Goal: Task Accomplishment & Management: Use online tool/utility

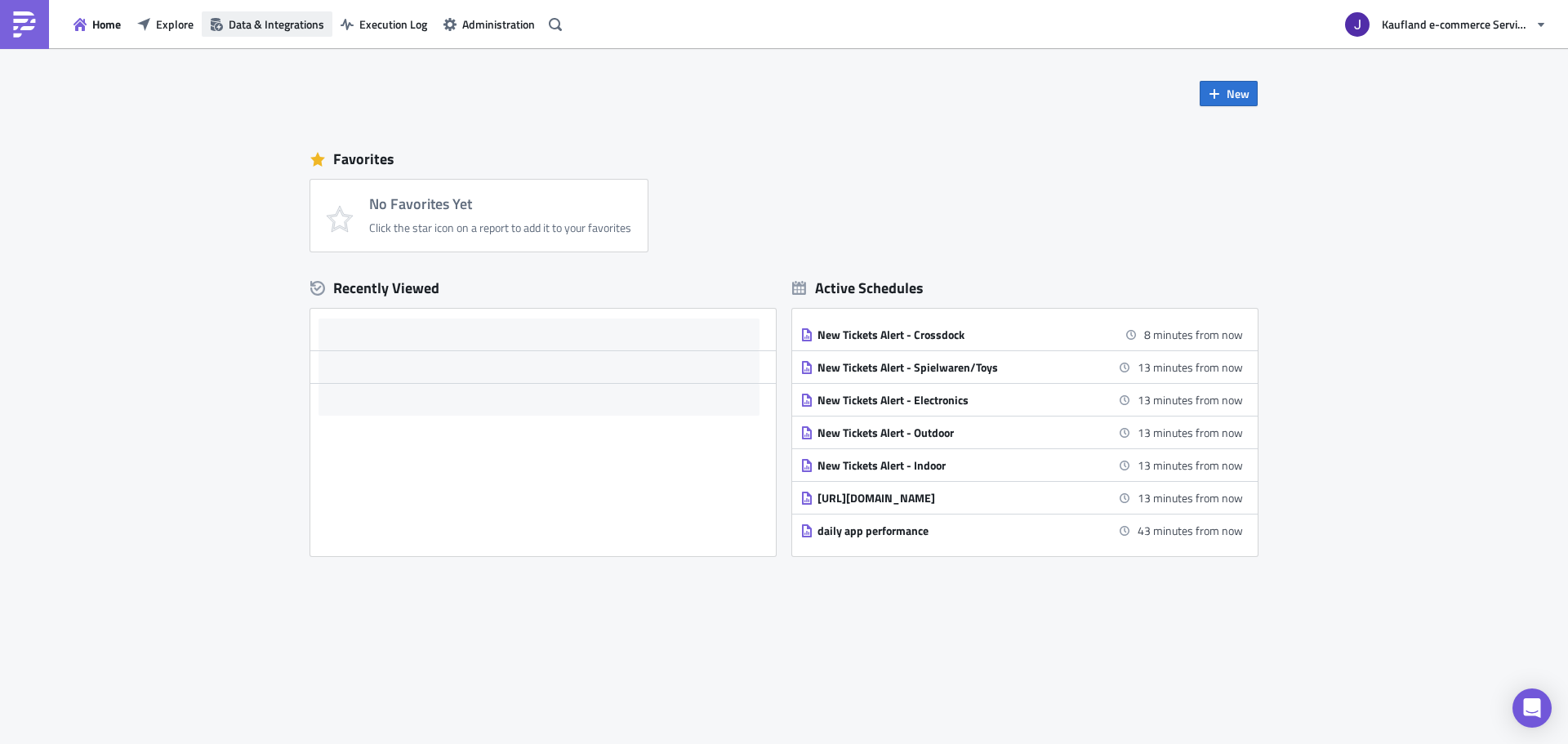
click at [260, 15] on button "Data & Integrations" at bounding box center [267, 24] width 131 height 26
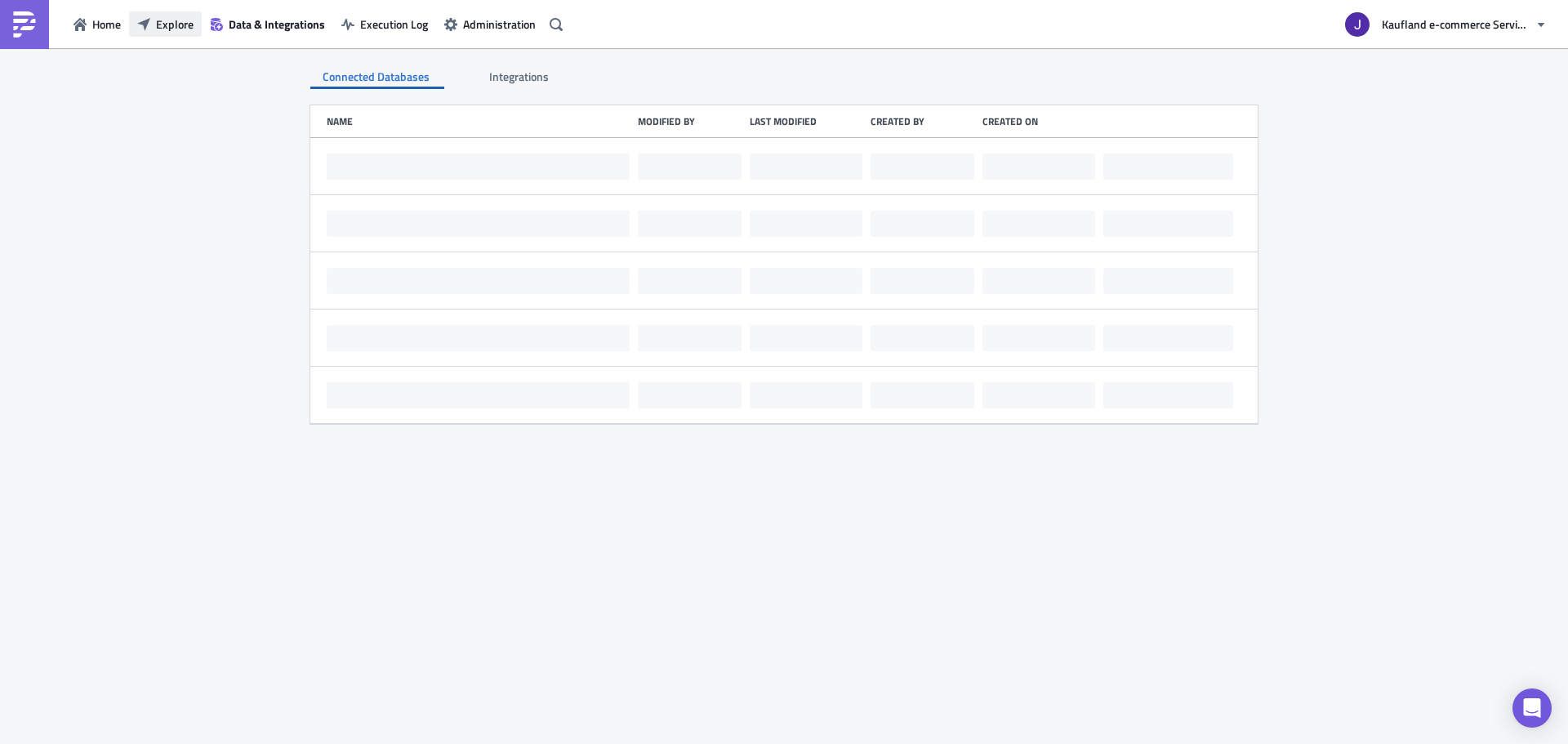
click at [175, 33] on span "Explore" at bounding box center [174, 24] width 38 height 17
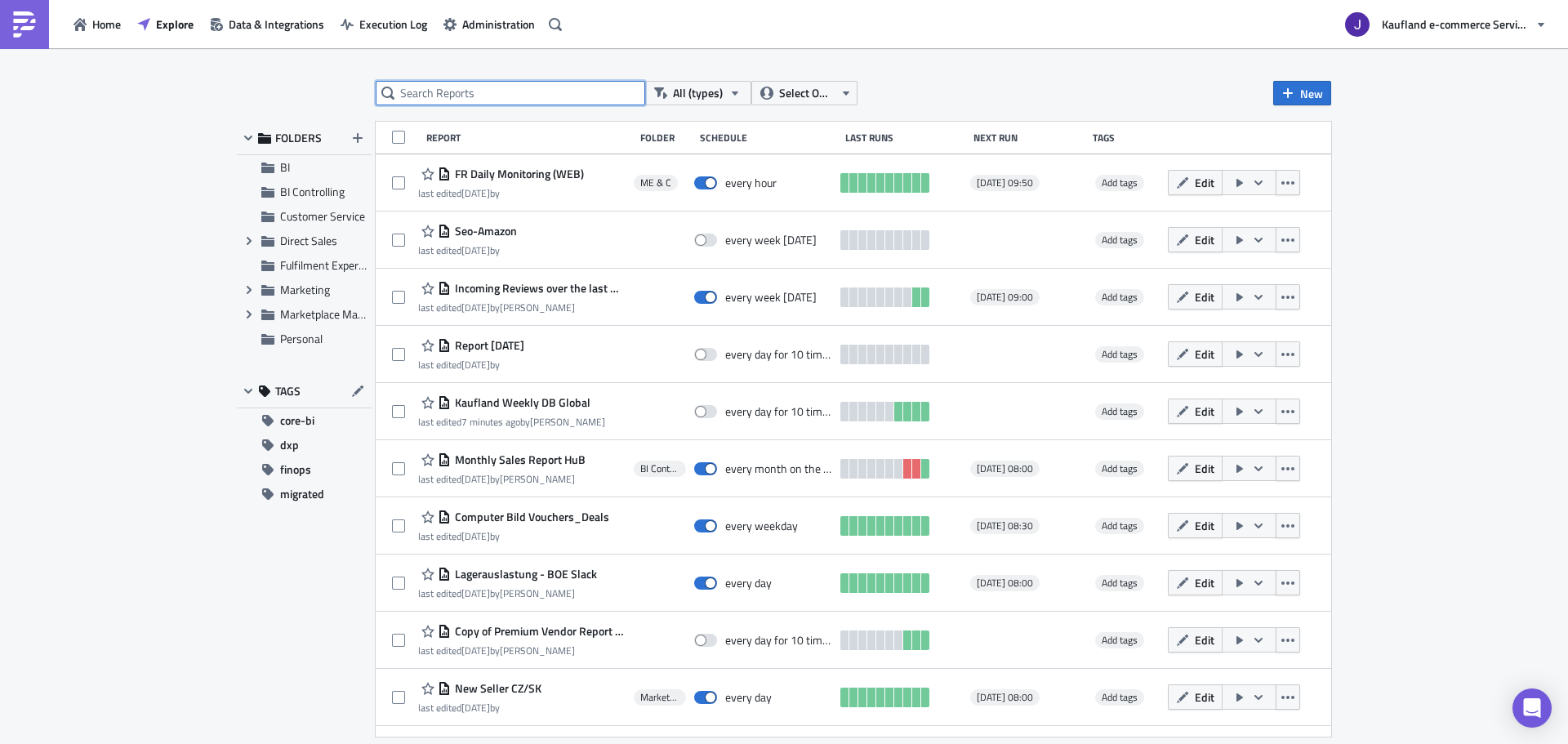
click at [419, 90] on input "text" at bounding box center [510, 93] width 269 height 25
type input "price error"
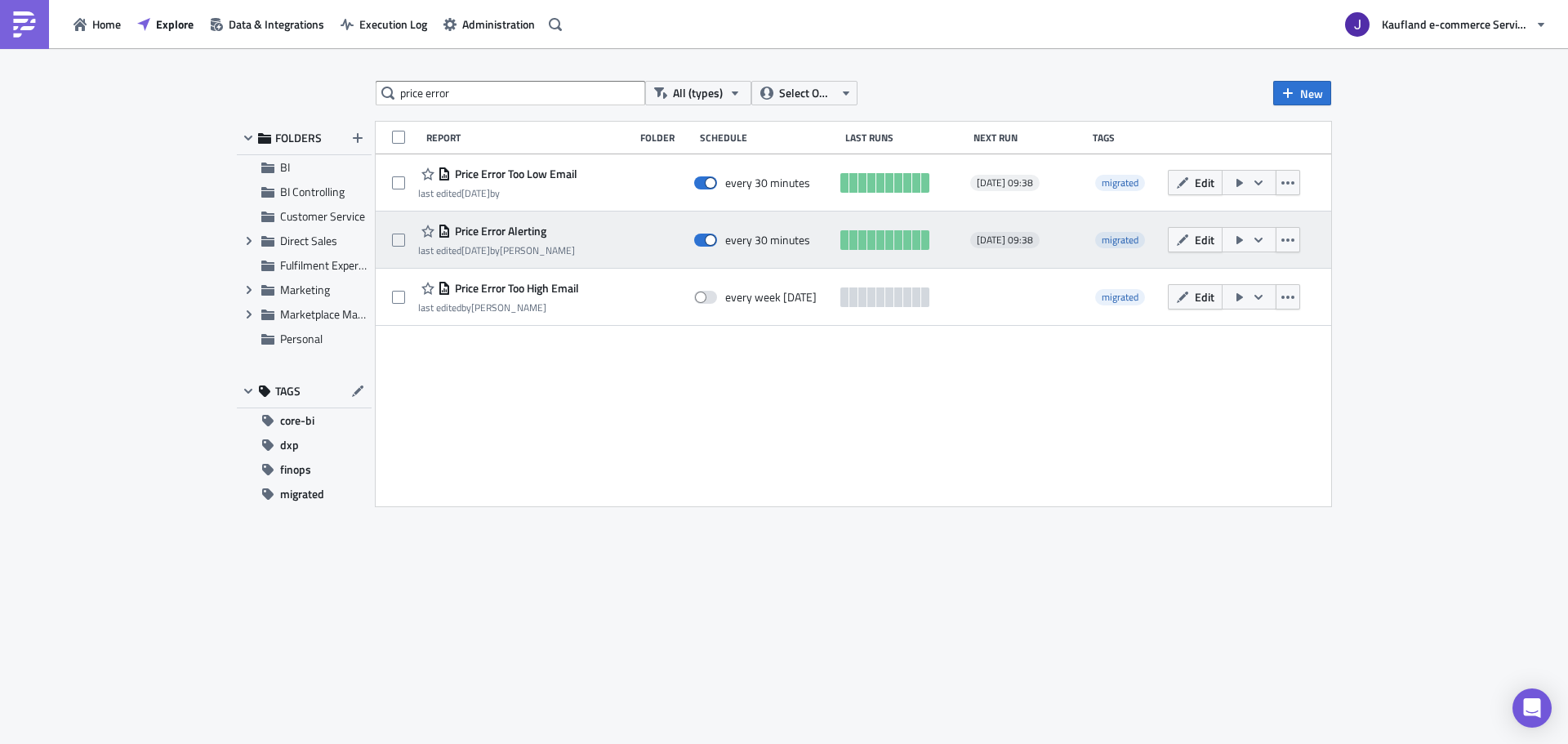
click at [493, 226] on span "Price Error Alerting" at bounding box center [498, 231] width 95 height 15
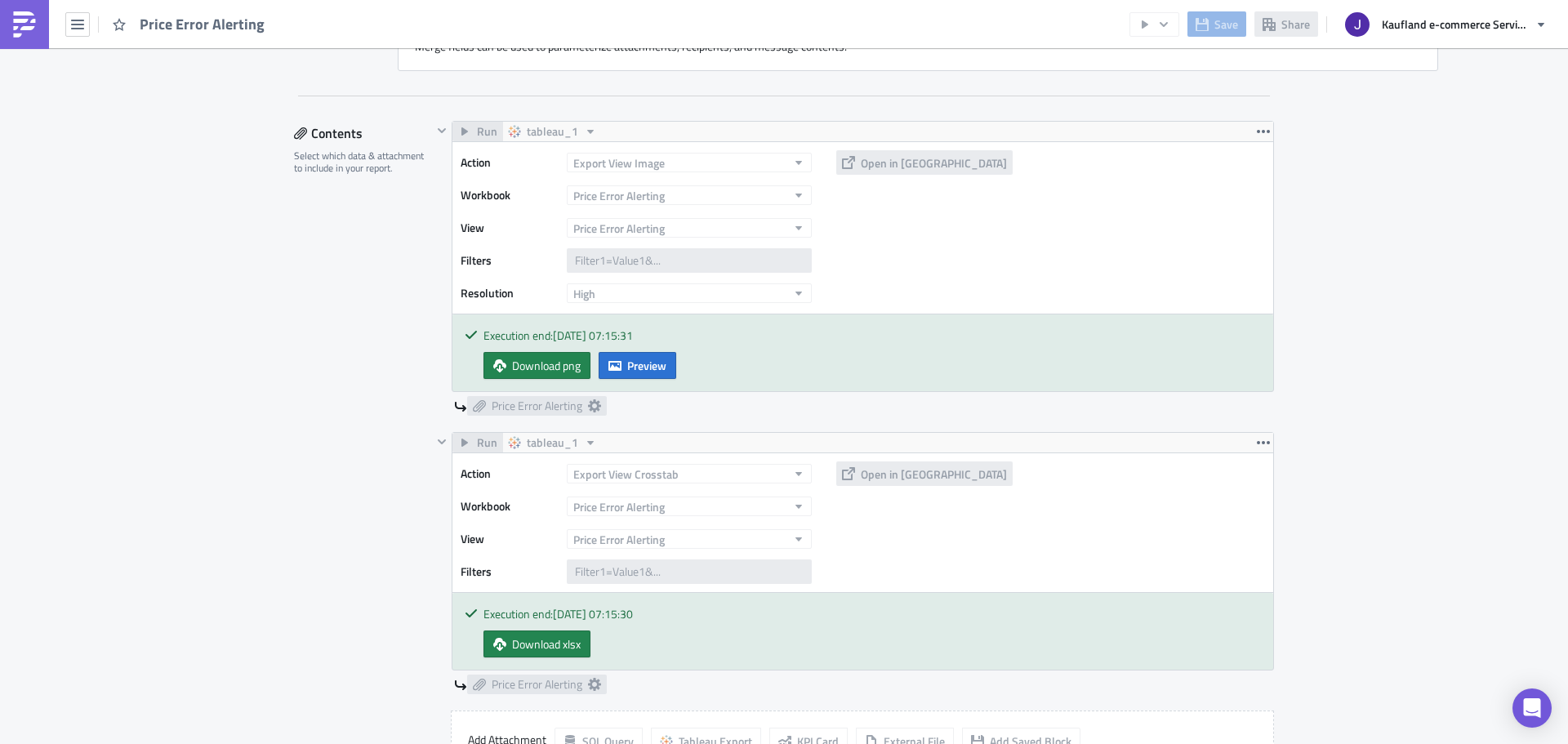
scroll to position [1275, 0]
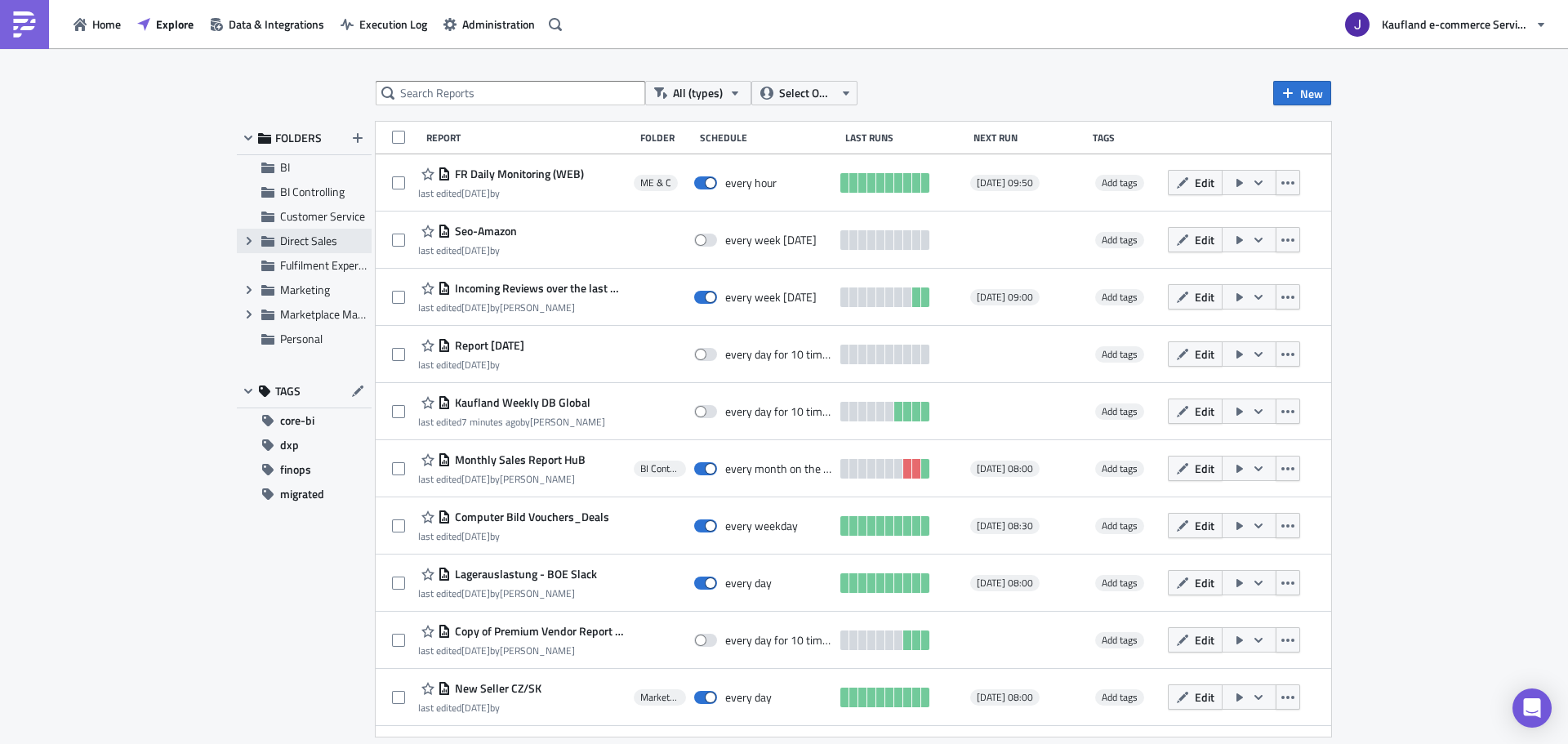
click at [337, 233] on div "Expand group Direct Sales" at bounding box center [304, 241] width 135 height 25
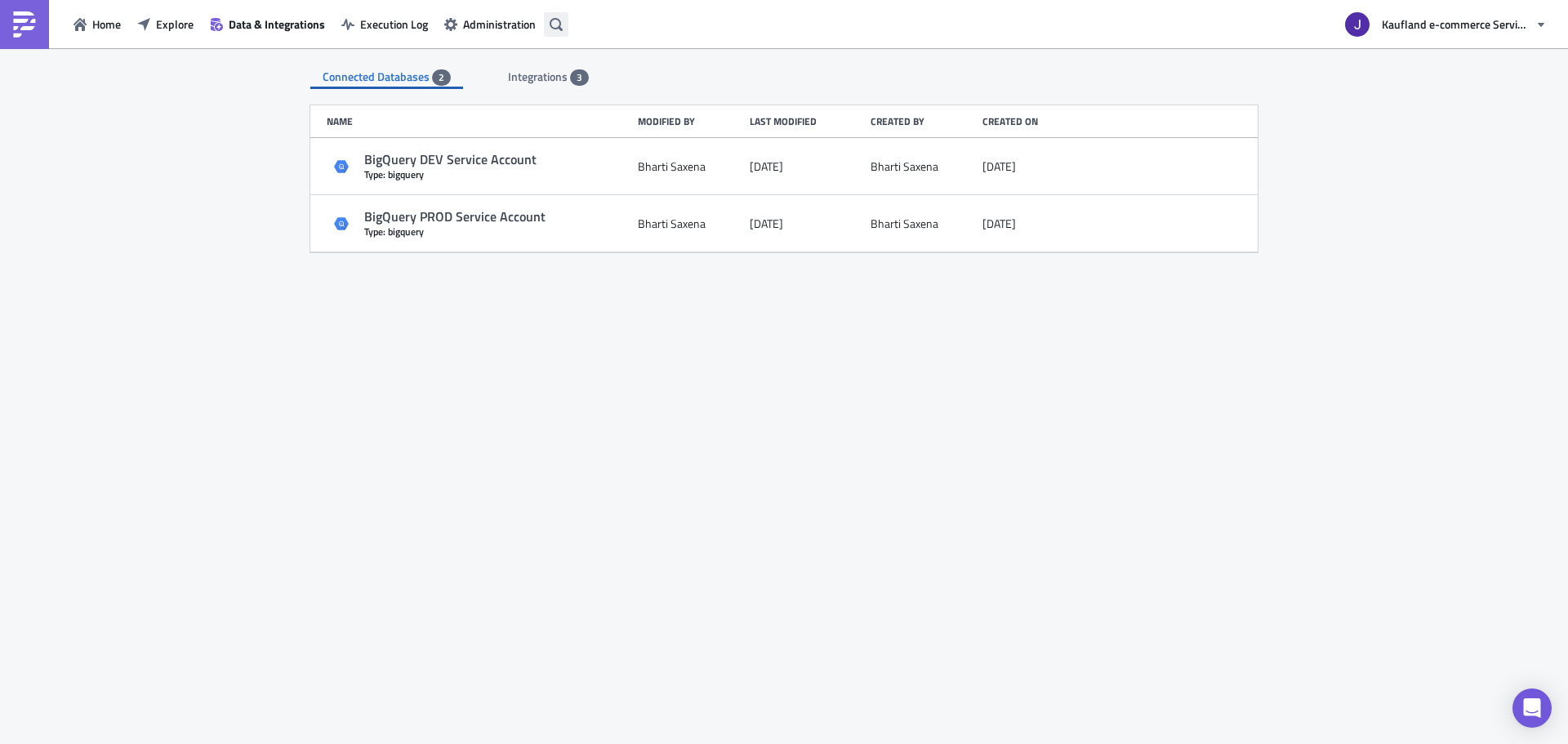
click at [562, 20] on icon "button" at bounding box center [556, 25] width 13 height 13
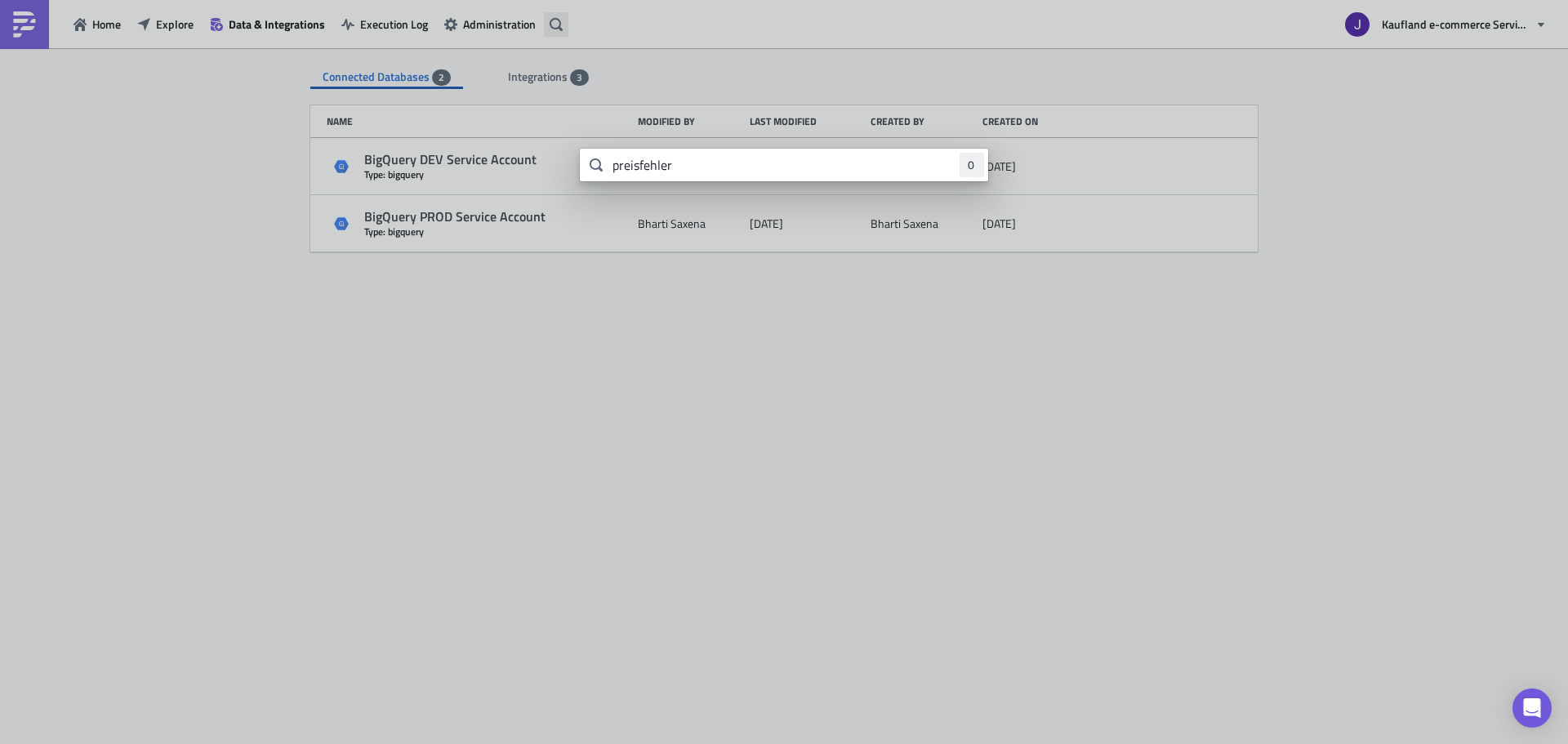
type input "preisfehler"
click at [599, 33] on body "Home Explore Data & Integrations Execution Log Administration Kaufland e-commer…" at bounding box center [784, 373] width 1568 height 747
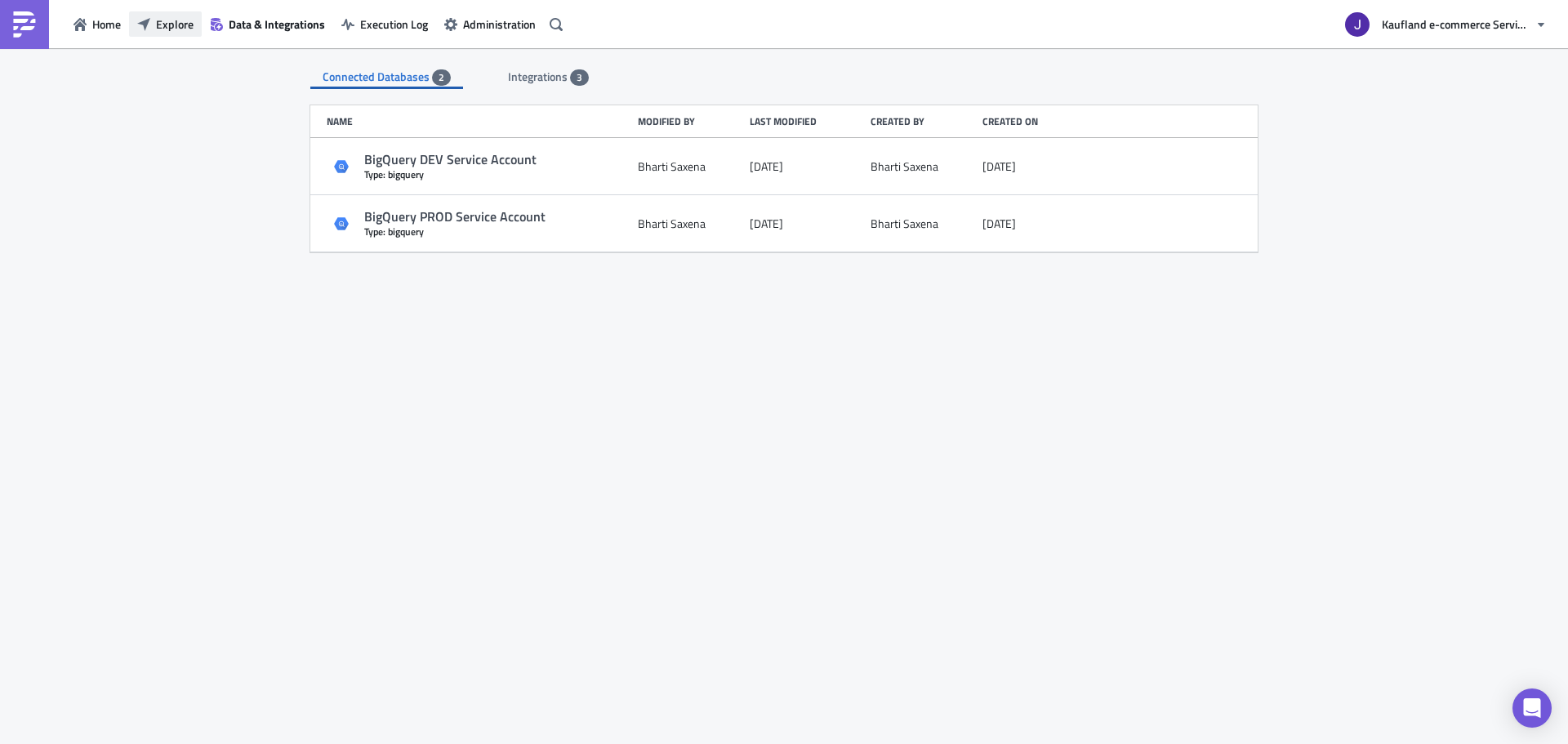
click at [151, 22] on button "Explore" at bounding box center [165, 24] width 72 height 26
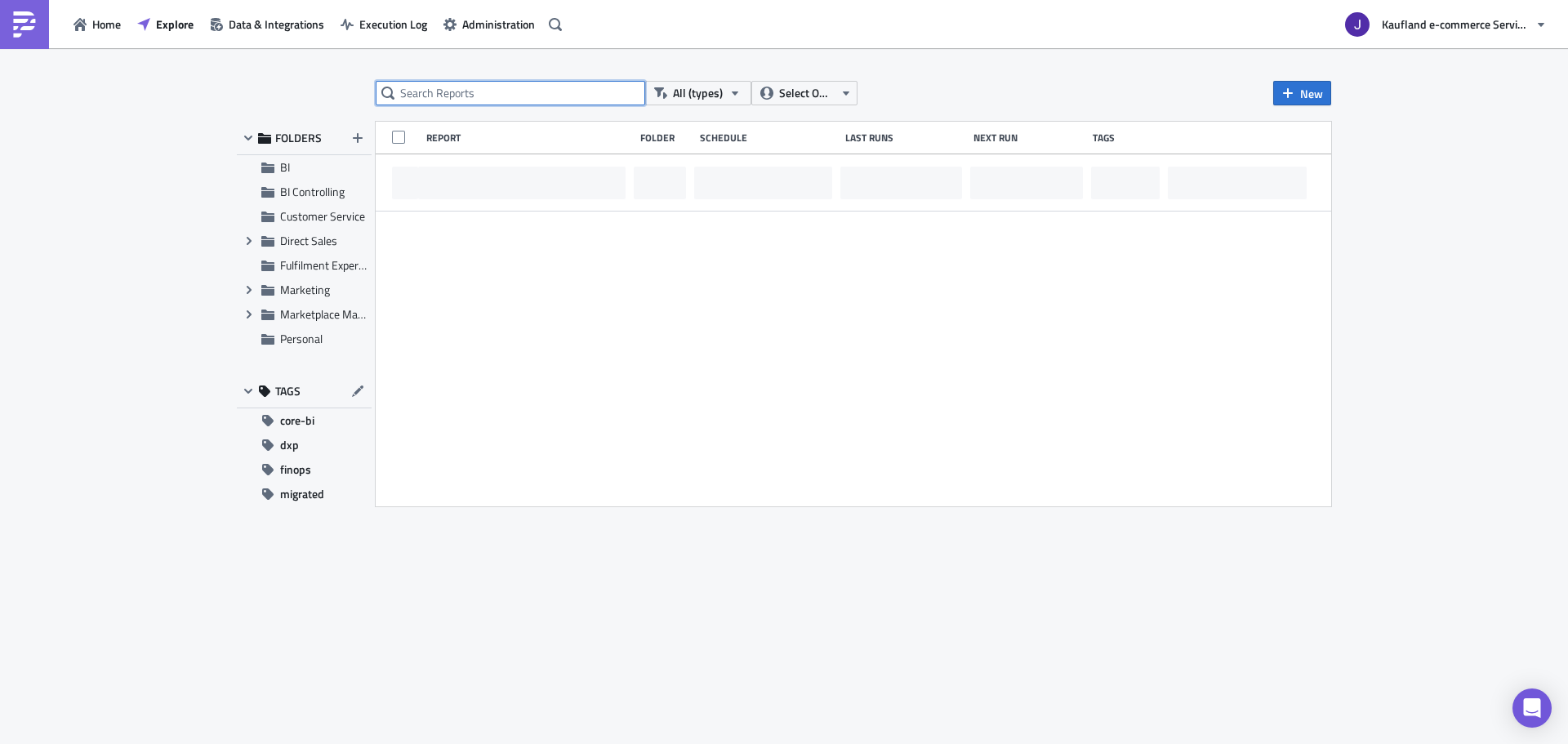
click at [452, 100] on input "text" at bounding box center [510, 93] width 269 height 25
paste input "preisfehler"
click at [474, 87] on input "preisfehler" at bounding box center [510, 93] width 269 height 25
click at [473, 87] on input "preisfehler" at bounding box center [510, 93] width 269 height 25
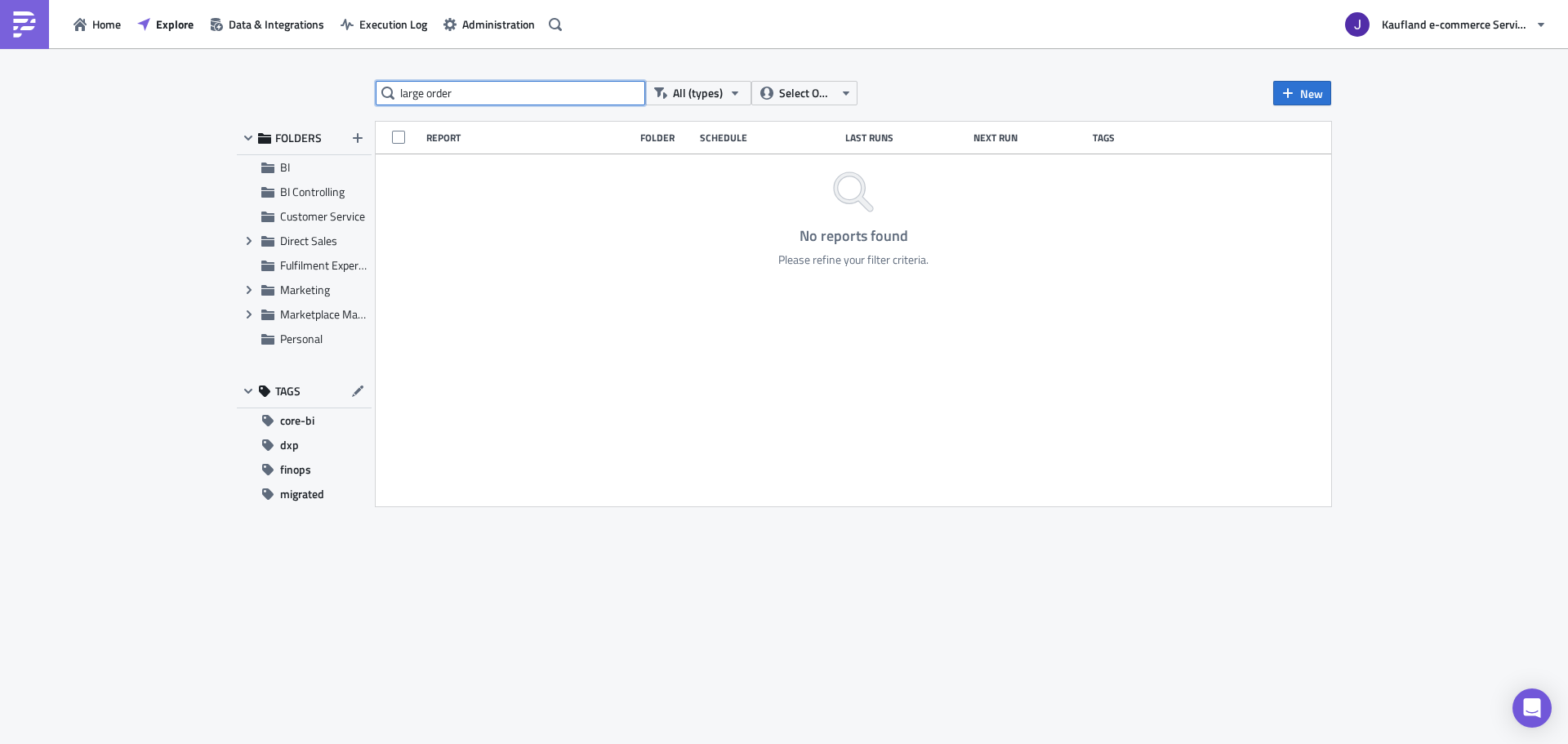
type input "large order"
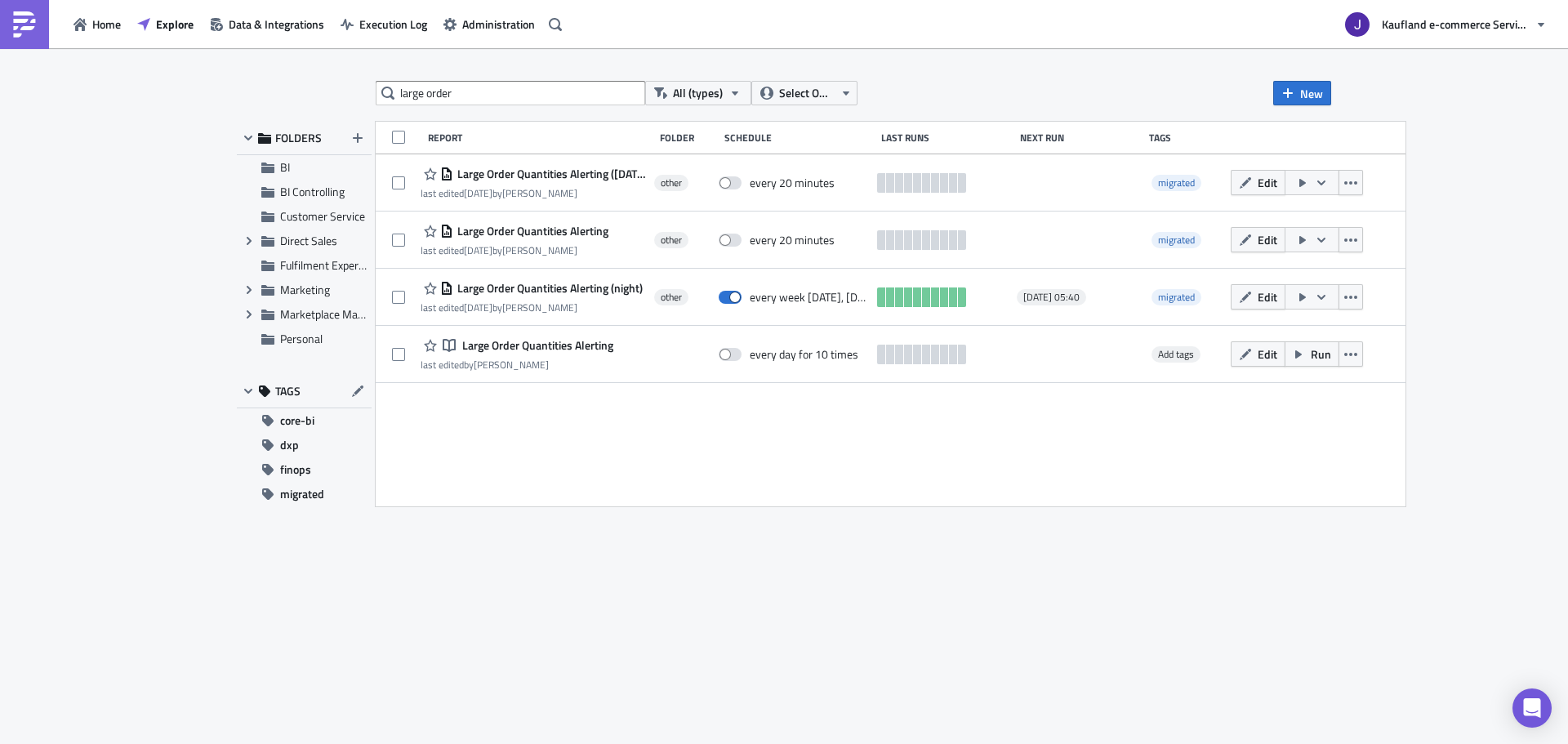
click at [550, 610] on div "large order All (types) Select Owner New FOLDERS BI BI Controlling Customer Ser…" at bounding box center [784, 397] width 1111 height 633
click at [339, 640] on div "large order All (types) Select Owner New FOLDERS BI BI Controlling Customer Ser…" at bounding box center [784, 397] width 1111 height 633
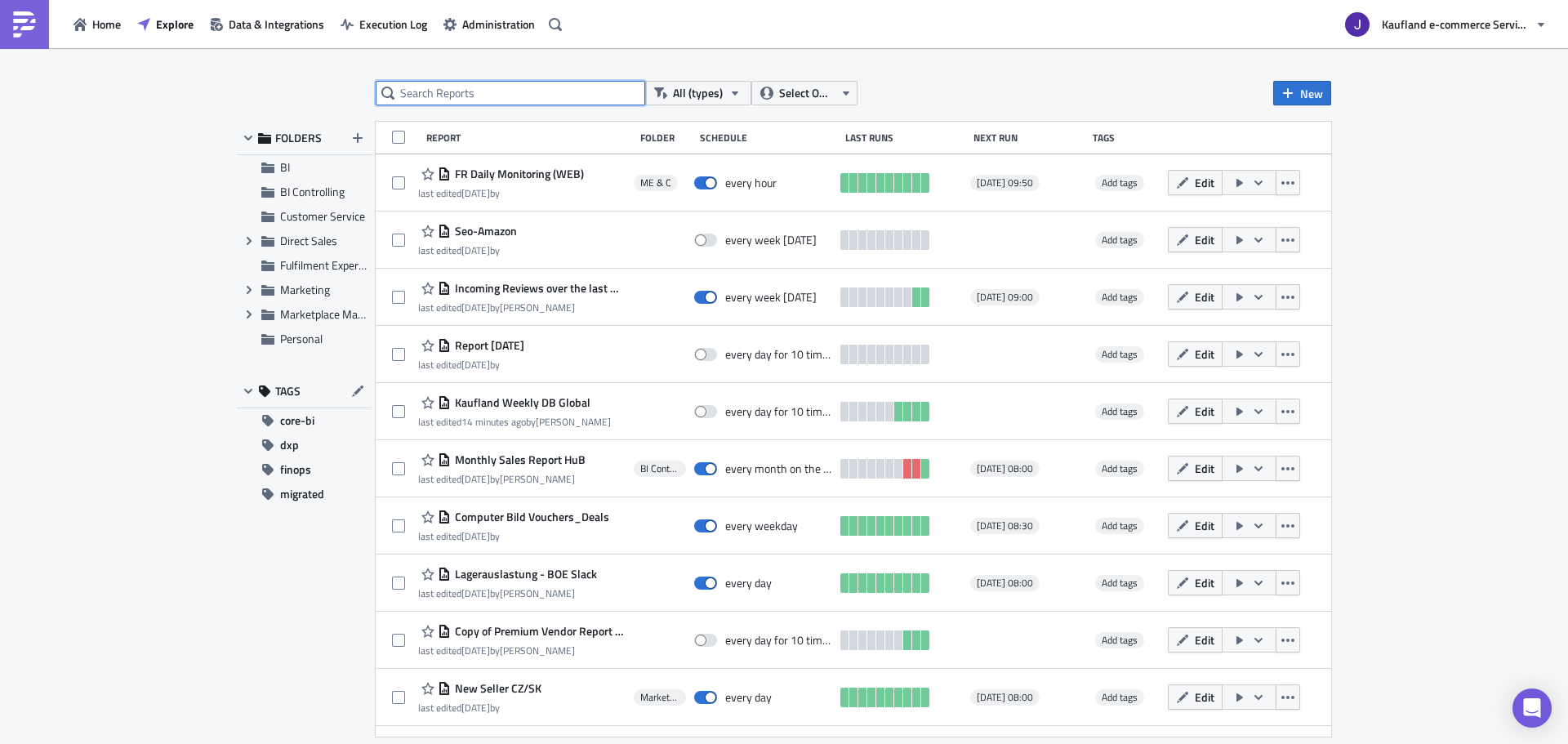
click at [528, 90] on input "text" at bounding box center [510, 93] width 269 height 25
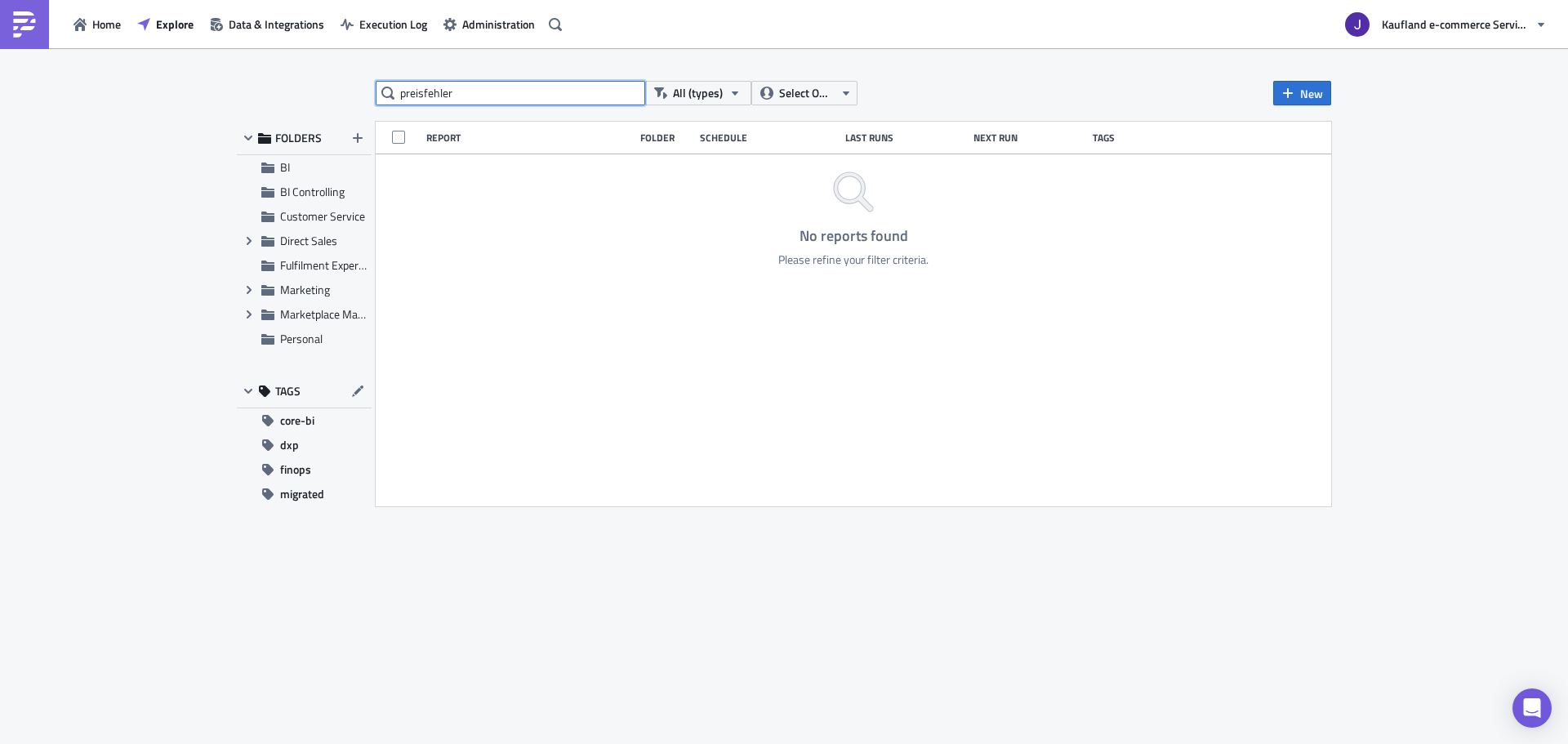
click at [501, 99] on input "preisfehler" at bounding box center [510, 93] width 269 height 25
type input "a"
type input "large order"
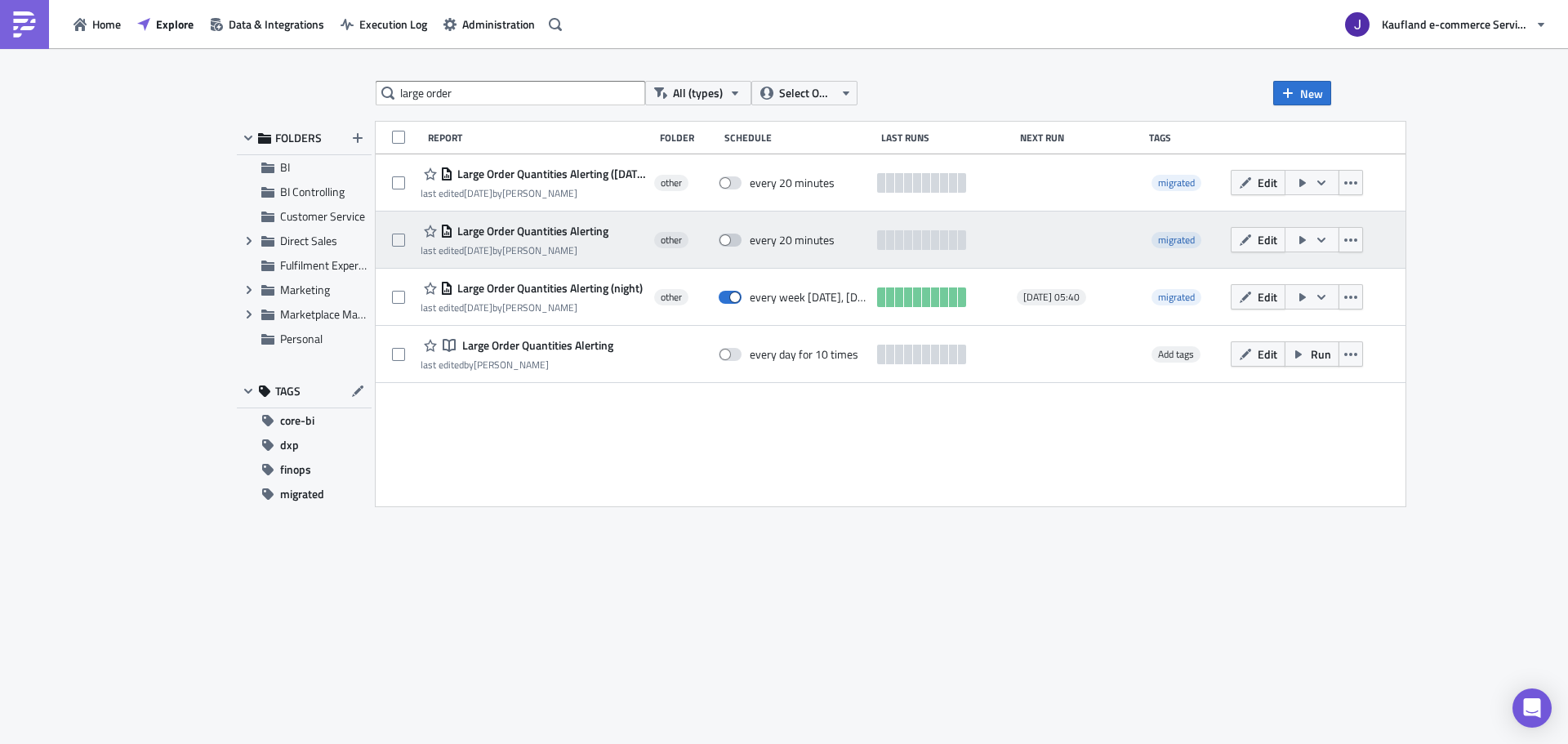
click at [742, 239] on span at bounding box center [730, 240] width 23 height 13
click at [733, 239] on input "checkbox" at bounding box center [727, 241] width 11 height 11
checkbox input "true"
click at [1278, 239] on span "Edit" at bounding box center [1267, 239] width 19 height 17
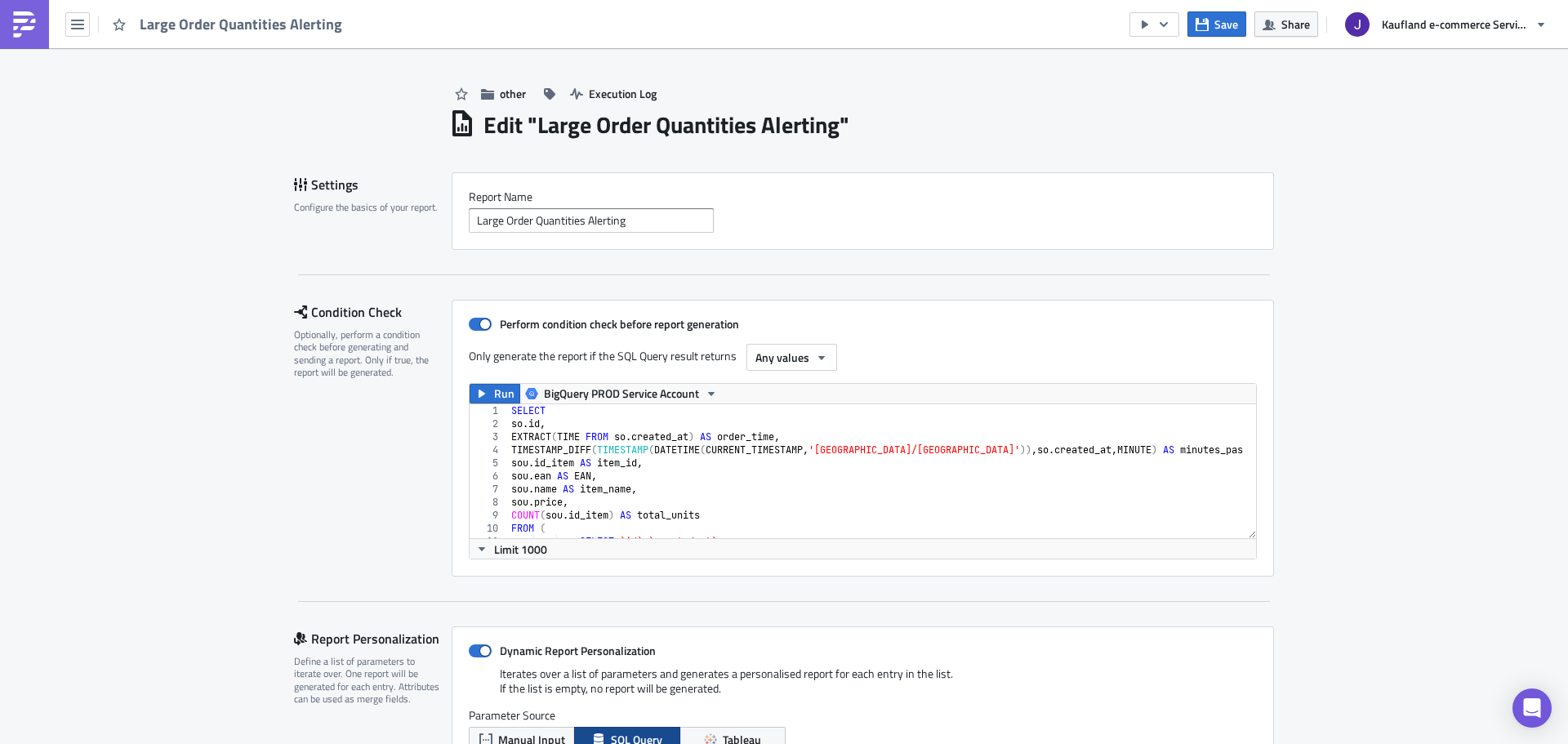
click at [577, 472] on div "SELECT so . id , EXTRACT ( TIME FROM so . created_at ) AS order_time , TIMESTAM…" at bounding box center [964, 477] width 912 height 148
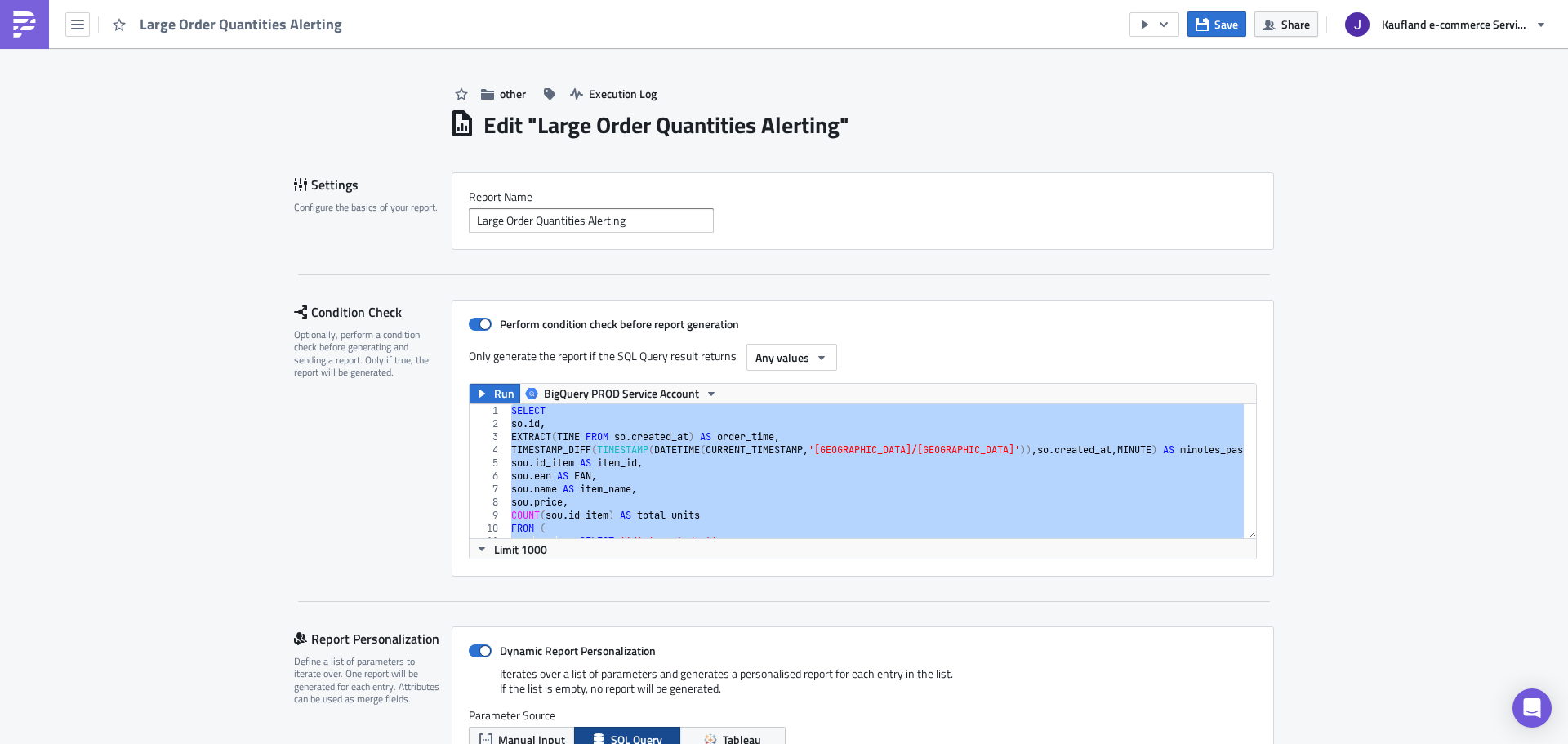
click at [677, 455] on div "SELECT so . id , EXTRACT ( TIME FROM so . created_at ) AS order_time , TIMESTAM…" at bounding box center [877, 471] width 736 height 134
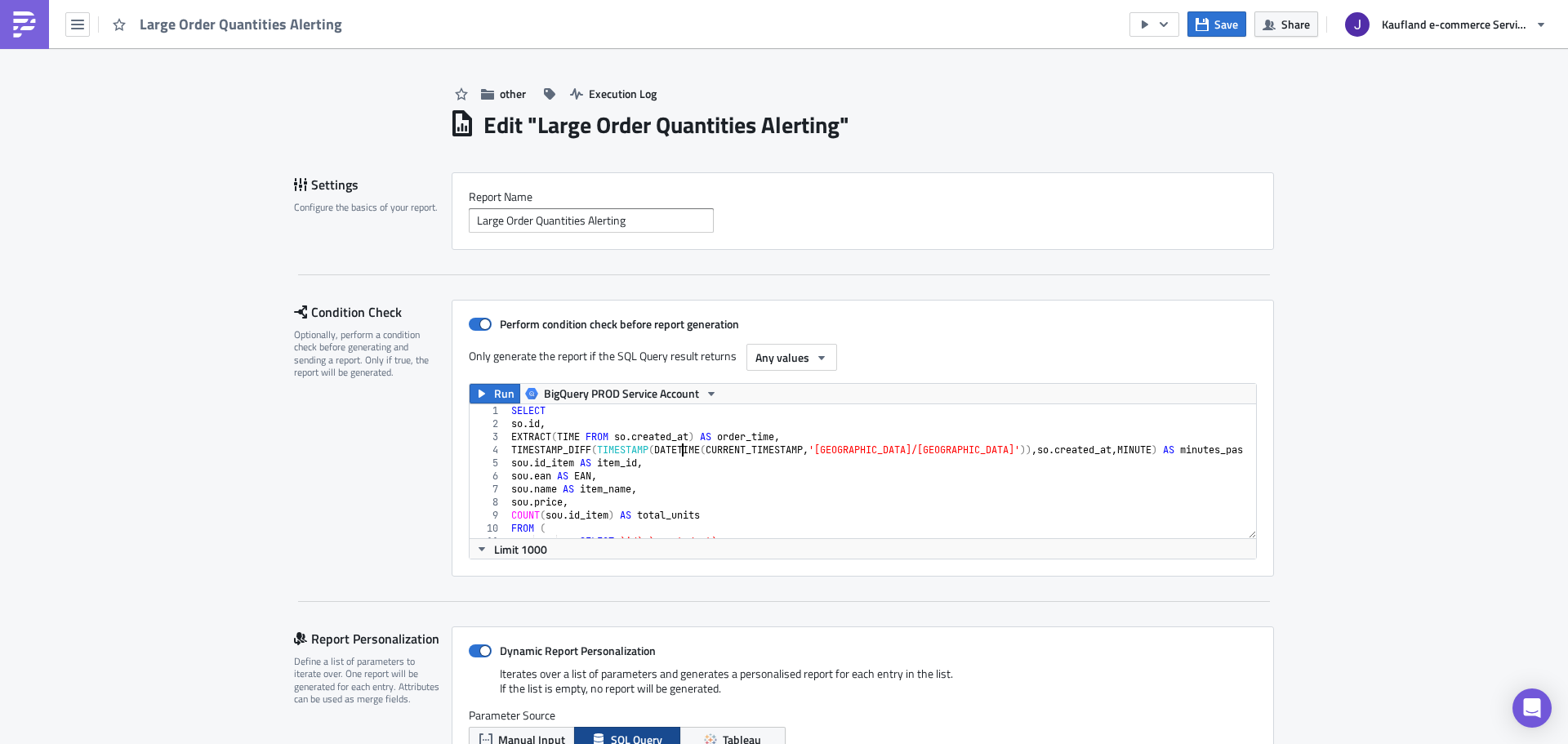
type textarea "GROUP BY 1,2,3,4,5,6,7 ORDER BY sou.id_item, order_time ASC"
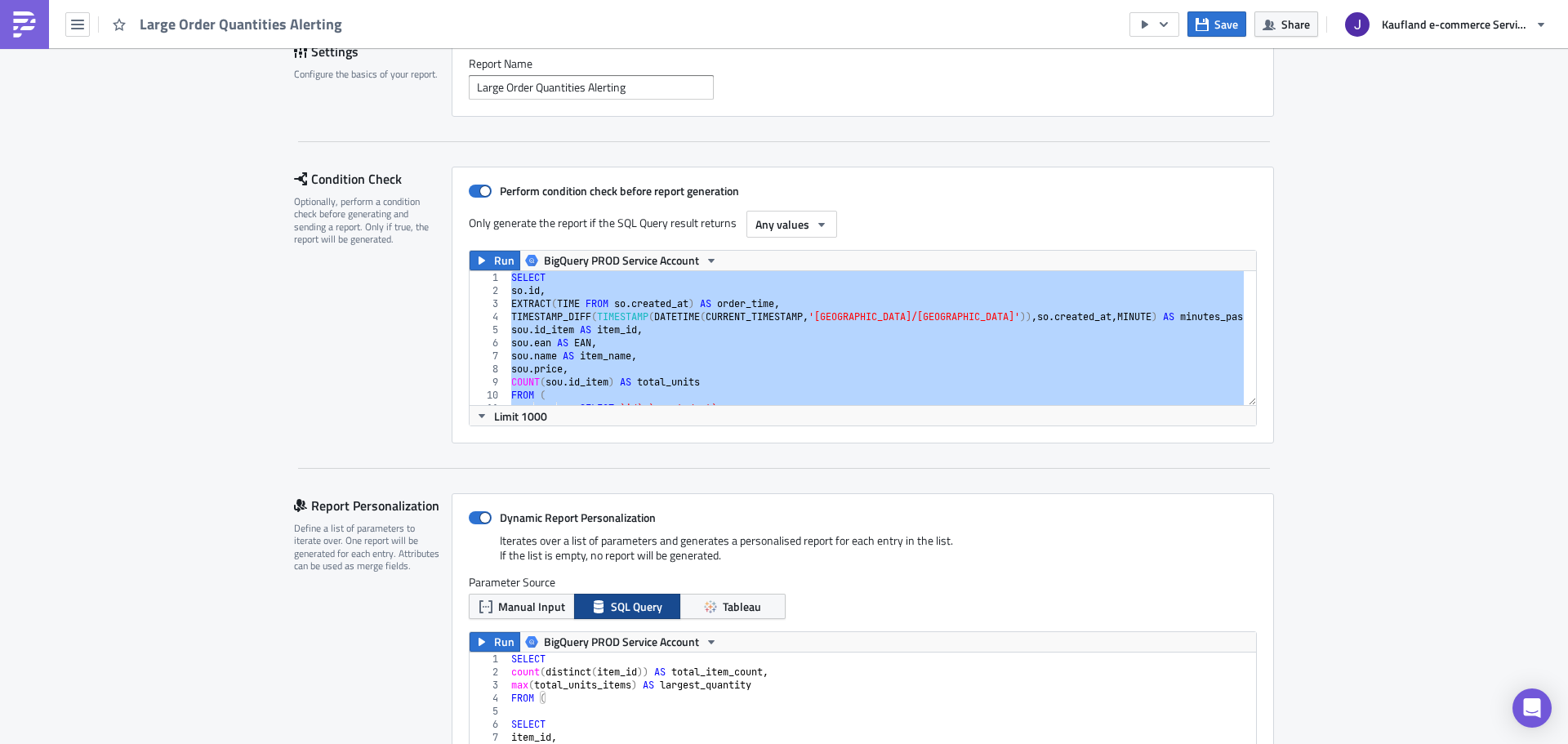
scroll to position [246, 0]
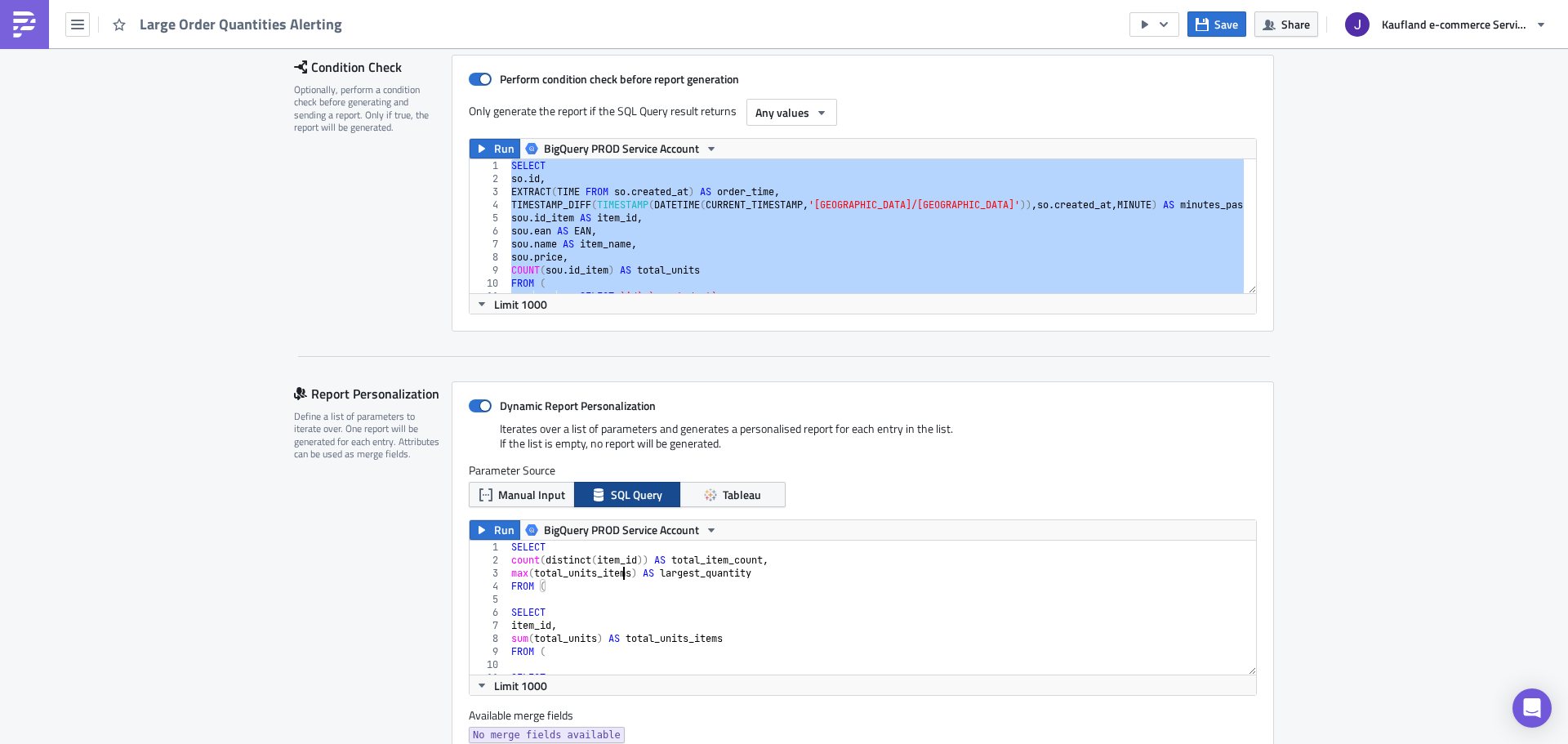
click at [619, 579] on div "SELECT count ( distinct ( item_id )) AS total_item_count , max ( total_units_it…" at bounding box center [964, 614] width 912 height 148
type textarea "GROUP BY item_id )"
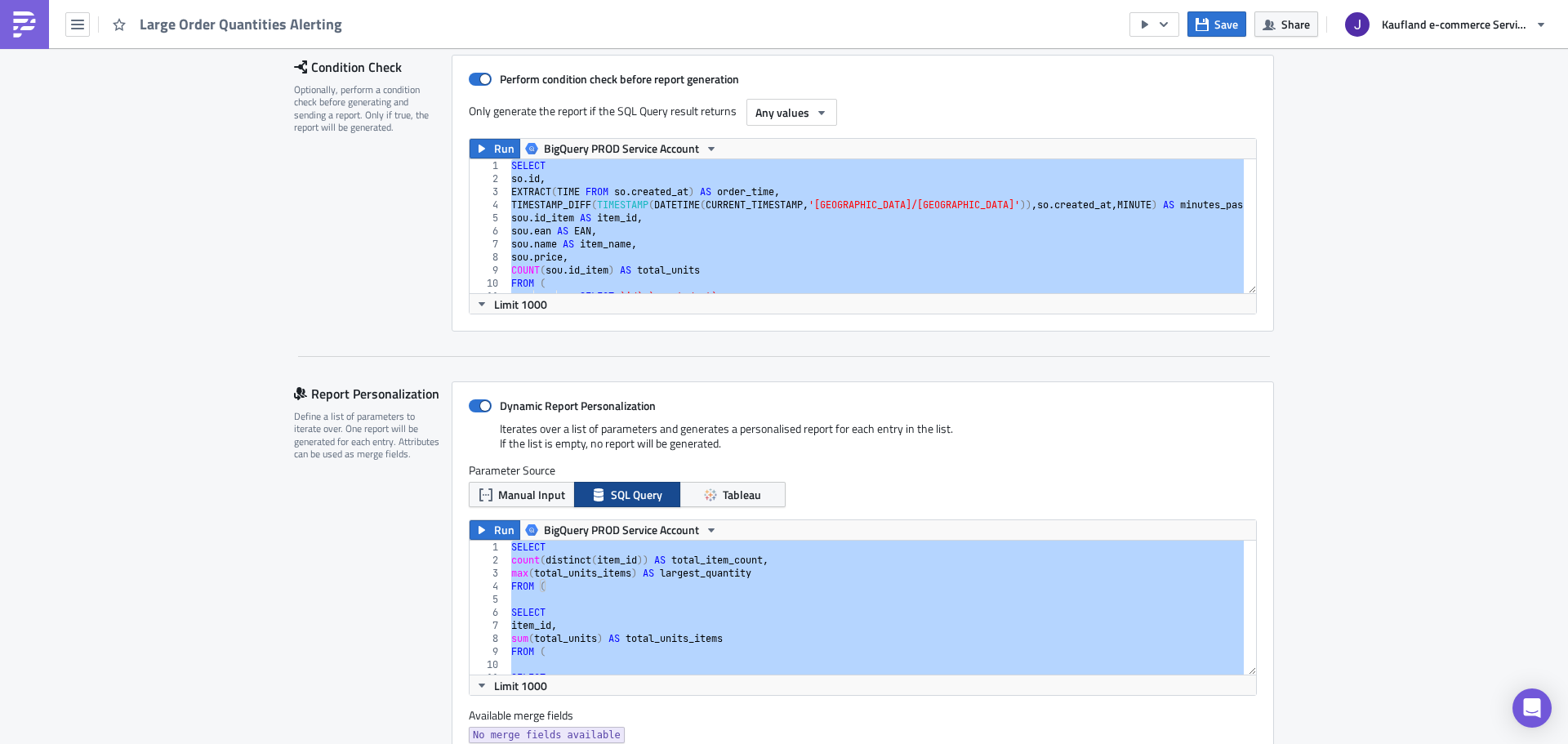
click at [320, 561] on div "Report Personalization Define a list of parameters to iterate over. One report …" at bounding box center [373, 582] width 158 height 402
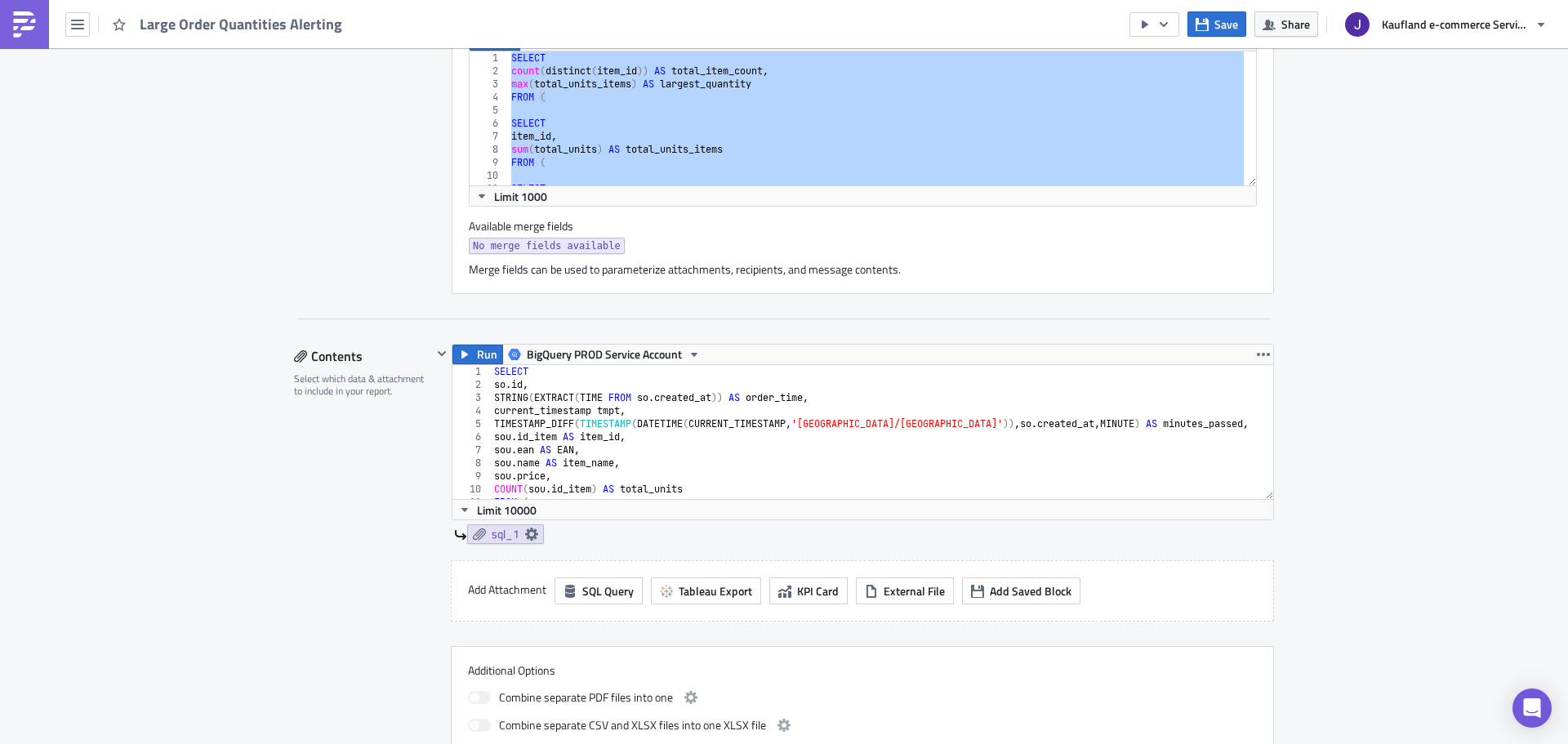
scroll to position [736, 0]
click at [615, 424] on div "SELECT so . id , STRING ( EXTRACT ( TIME FROM so . created_at )) AS order_time …" at bounding box center [947, 438] width 912 height 148
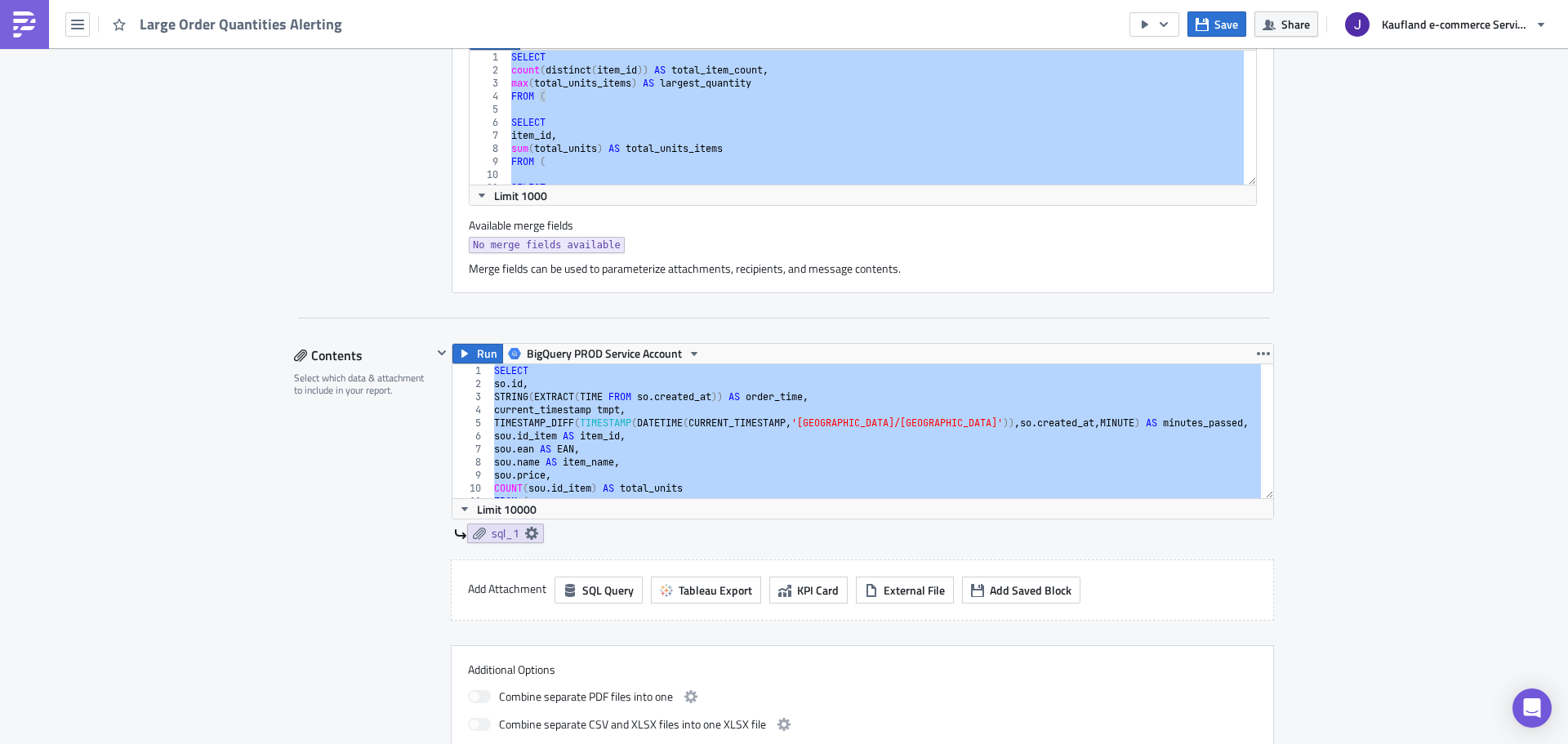
click at [138, 404] on div "other Execution Log Edit " Large Order Quantities Alerting " Settings Configure…" at bounding box center [784, 492] width 1568 height 2359
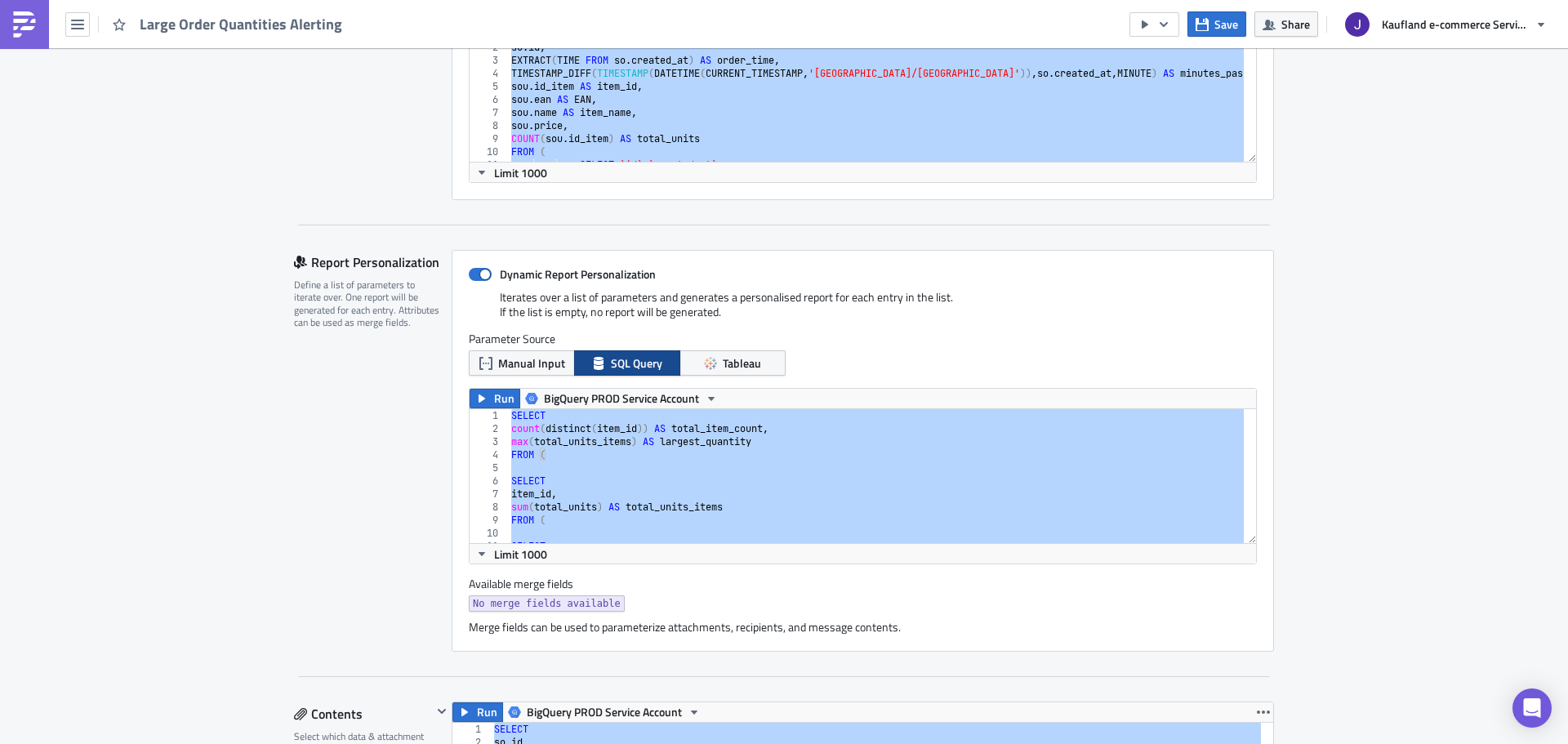
scroll to position [572, 0]
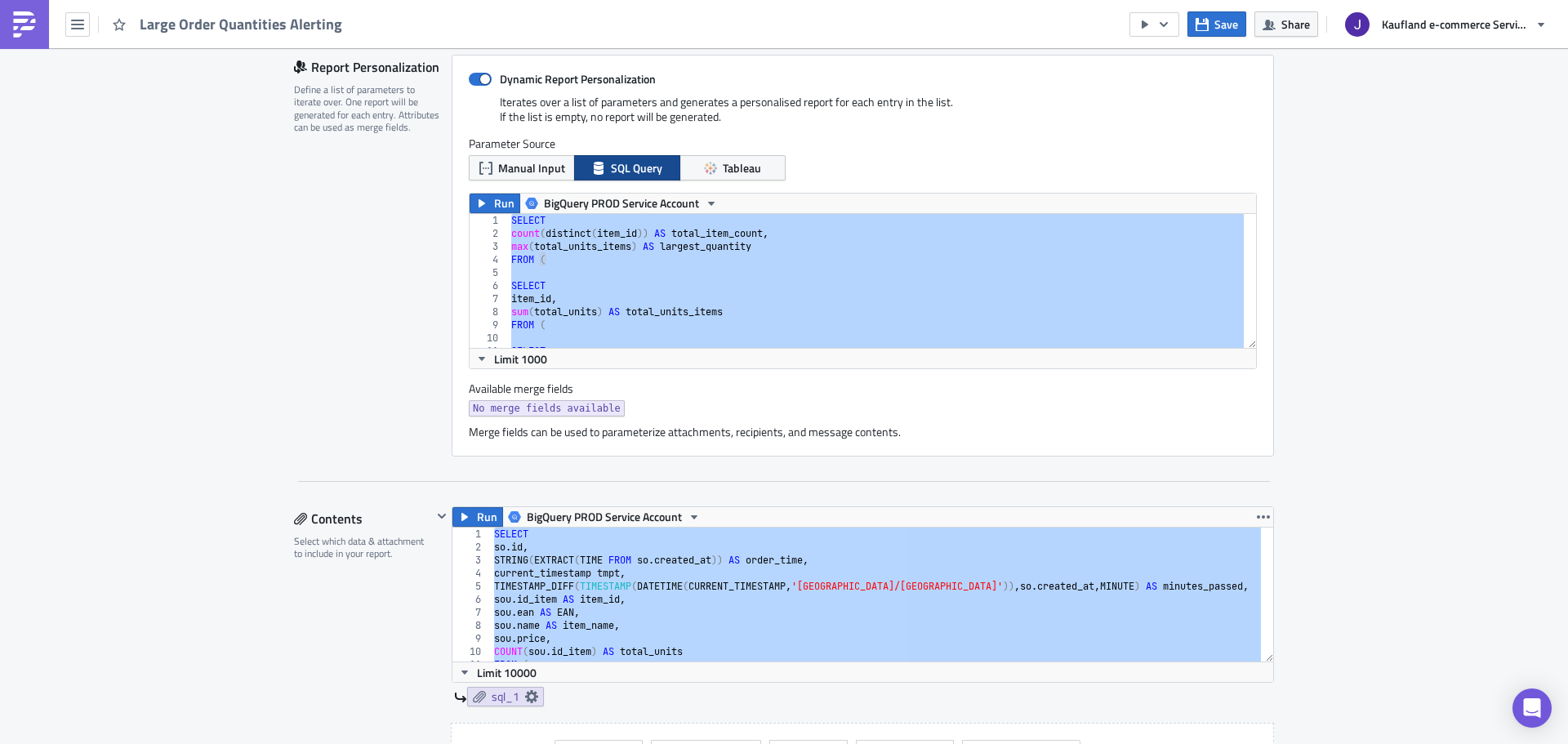
click at [523, 567] on div "SELECT so . id , STRING ( EXTRACT ( TIME FROM so . created_at )) AS order_time …" at bounding box center [876, 595] width 770 height 134
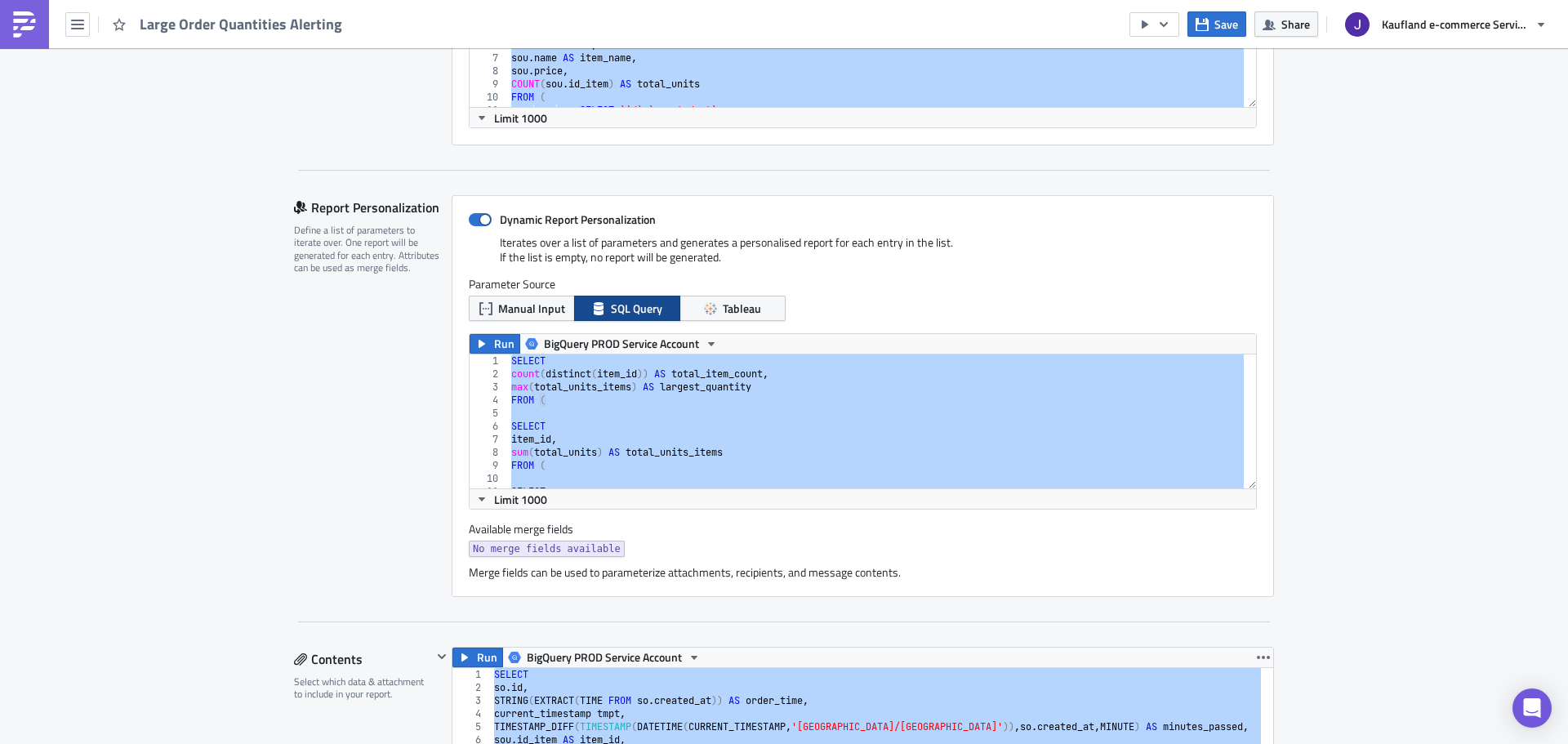
scroll to position [490, 0]
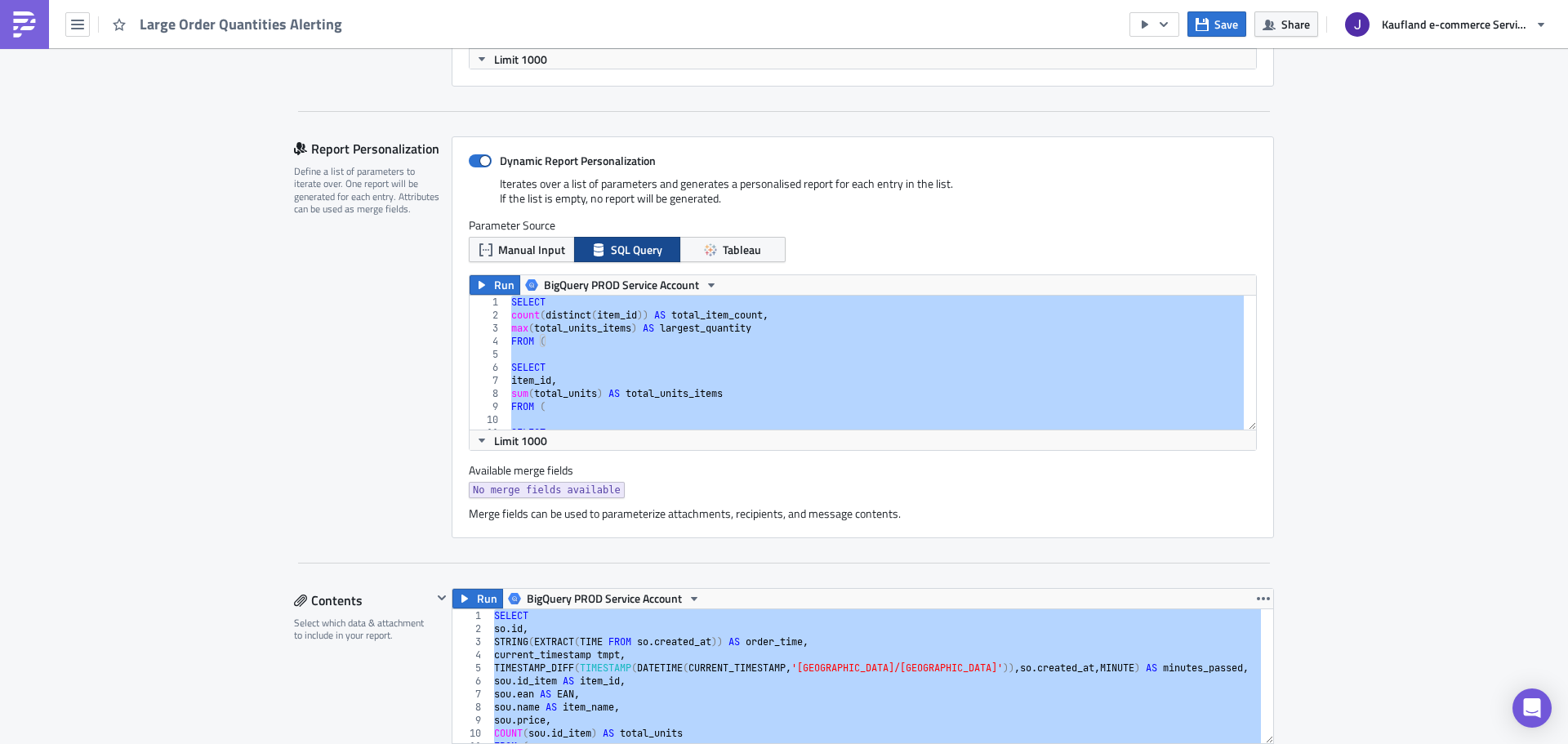
click at [603, 670] on div "SELECT so . id , STRING ( EXTRACT ( TIME FROM so . created_at )) AS order_time …" at bounding box center [876, 676] width 770 height 134
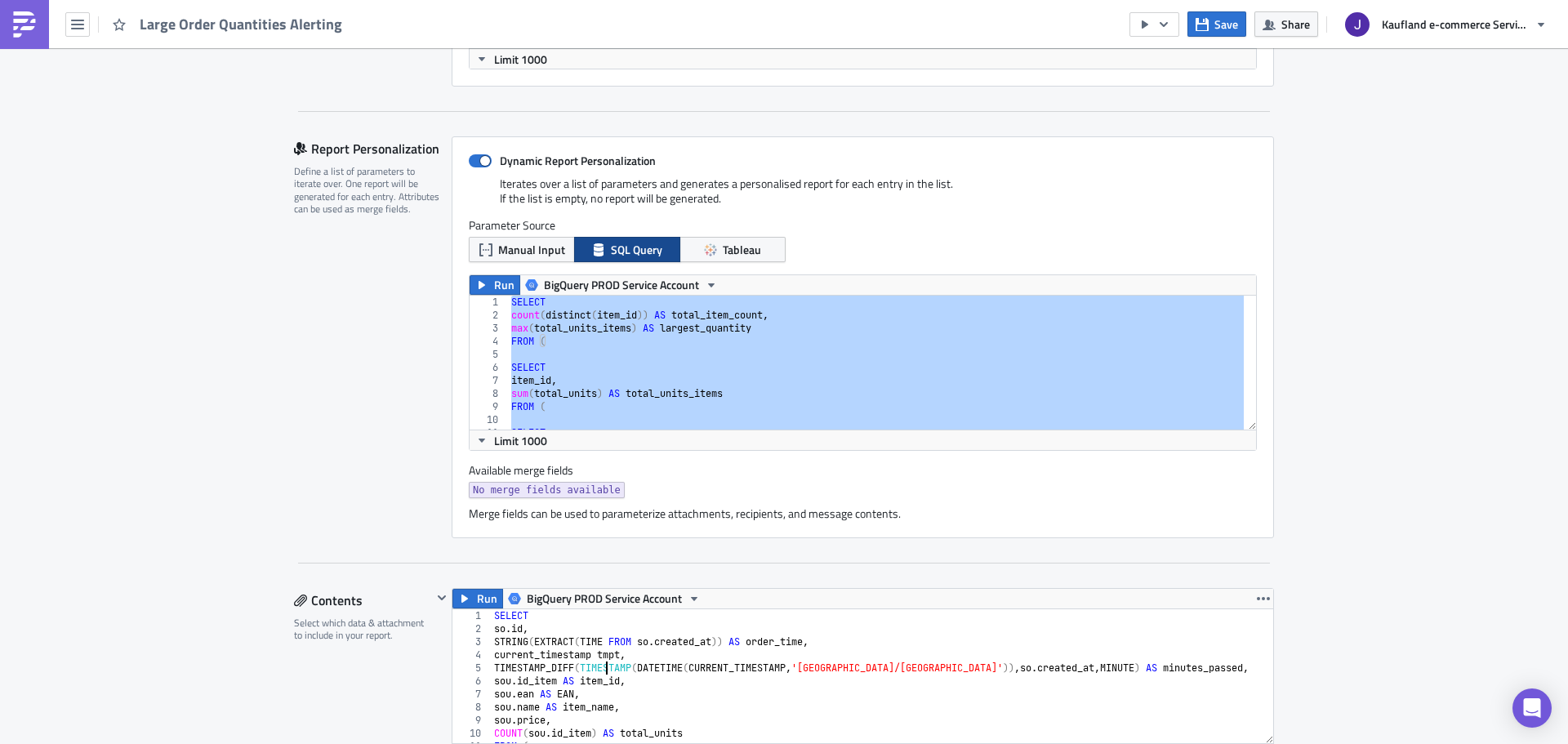
type textarea "GROUP BY 1,2,3,4,5,6,7,8 ORDER BY sou.id_item, order_time DESC"
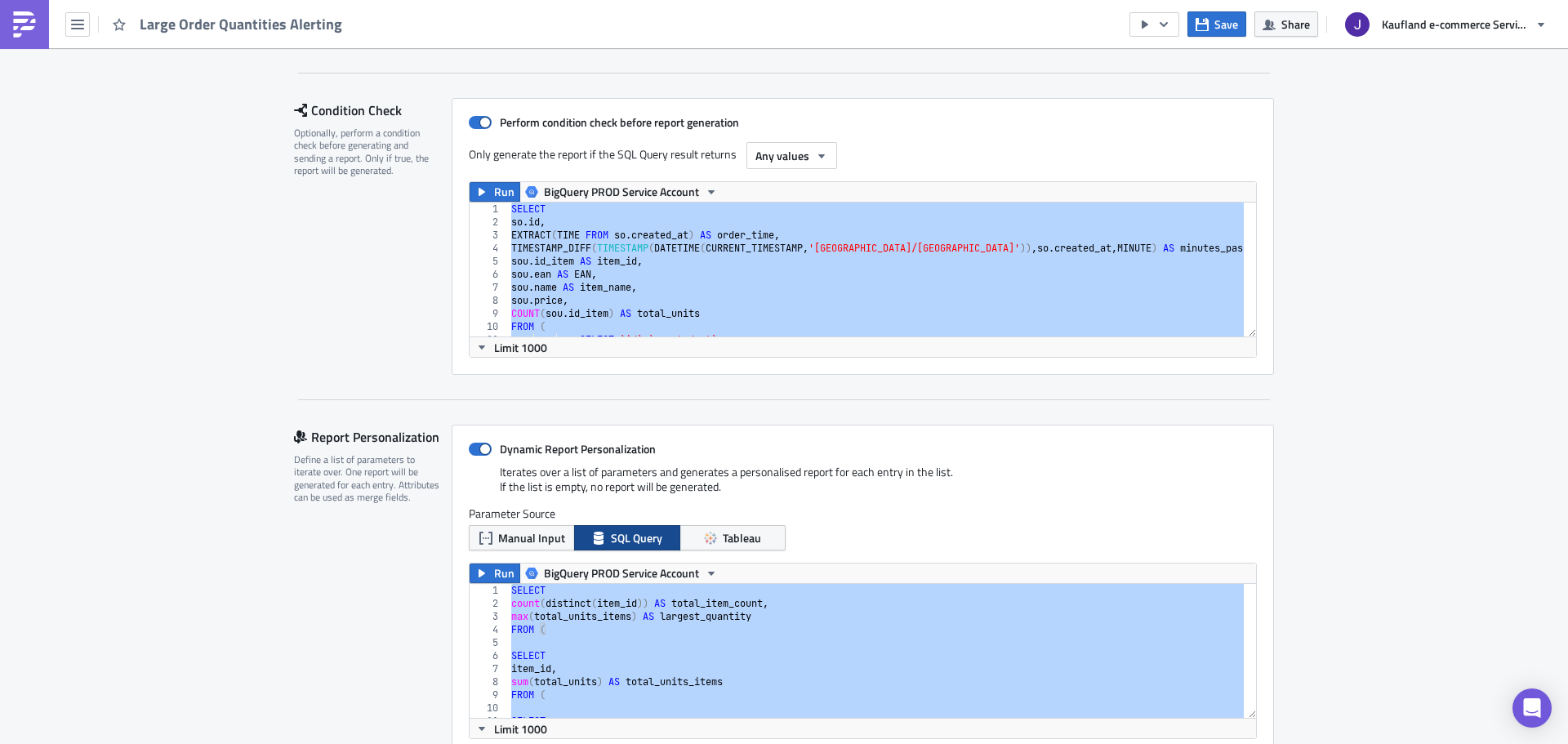
scroll to position [327, 0]
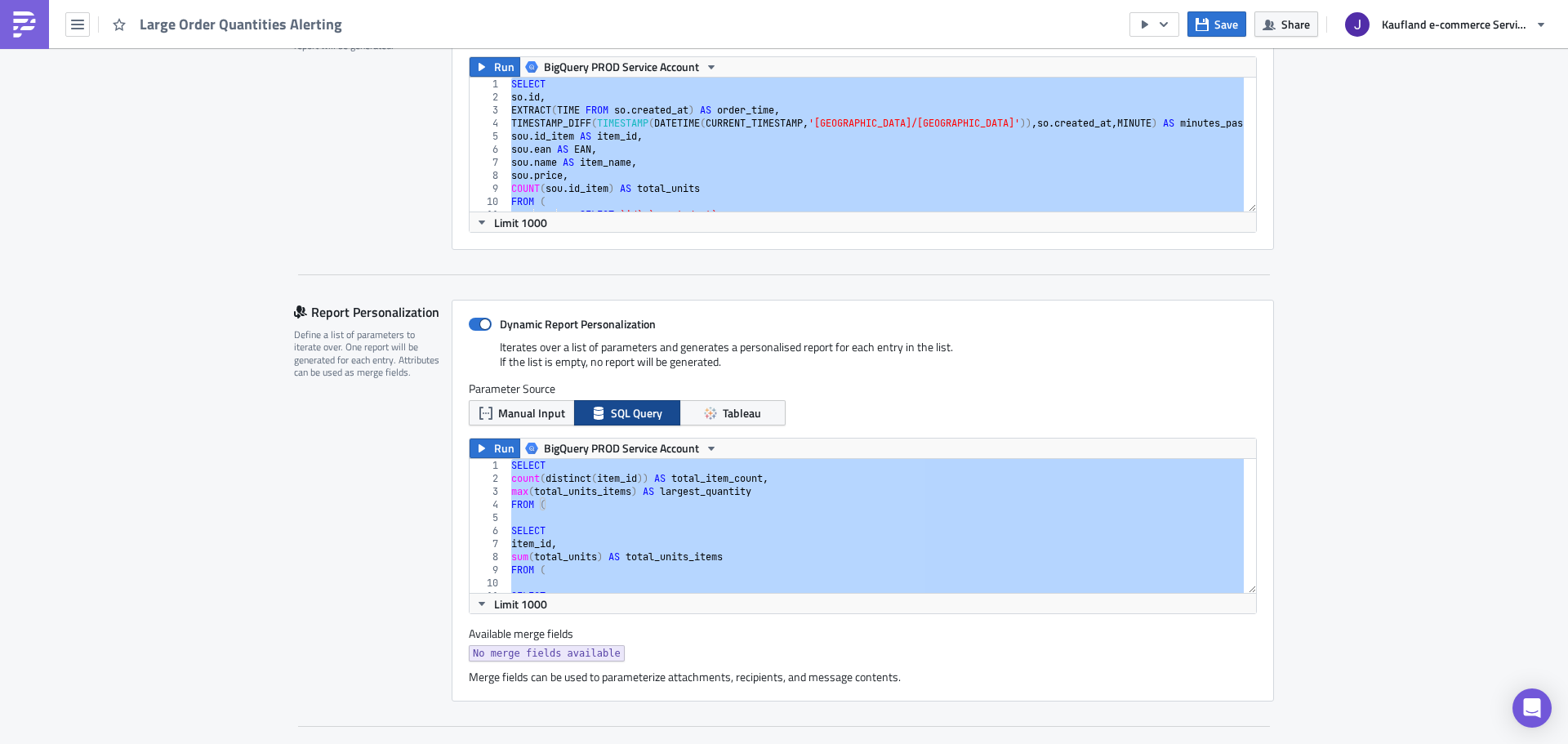
click at [541, 516] on div "SELECT count ( distinct ( item_id )) AS total_item_count , max ( total_units_it…" at bounding box center [877, 526] width 736 height 134
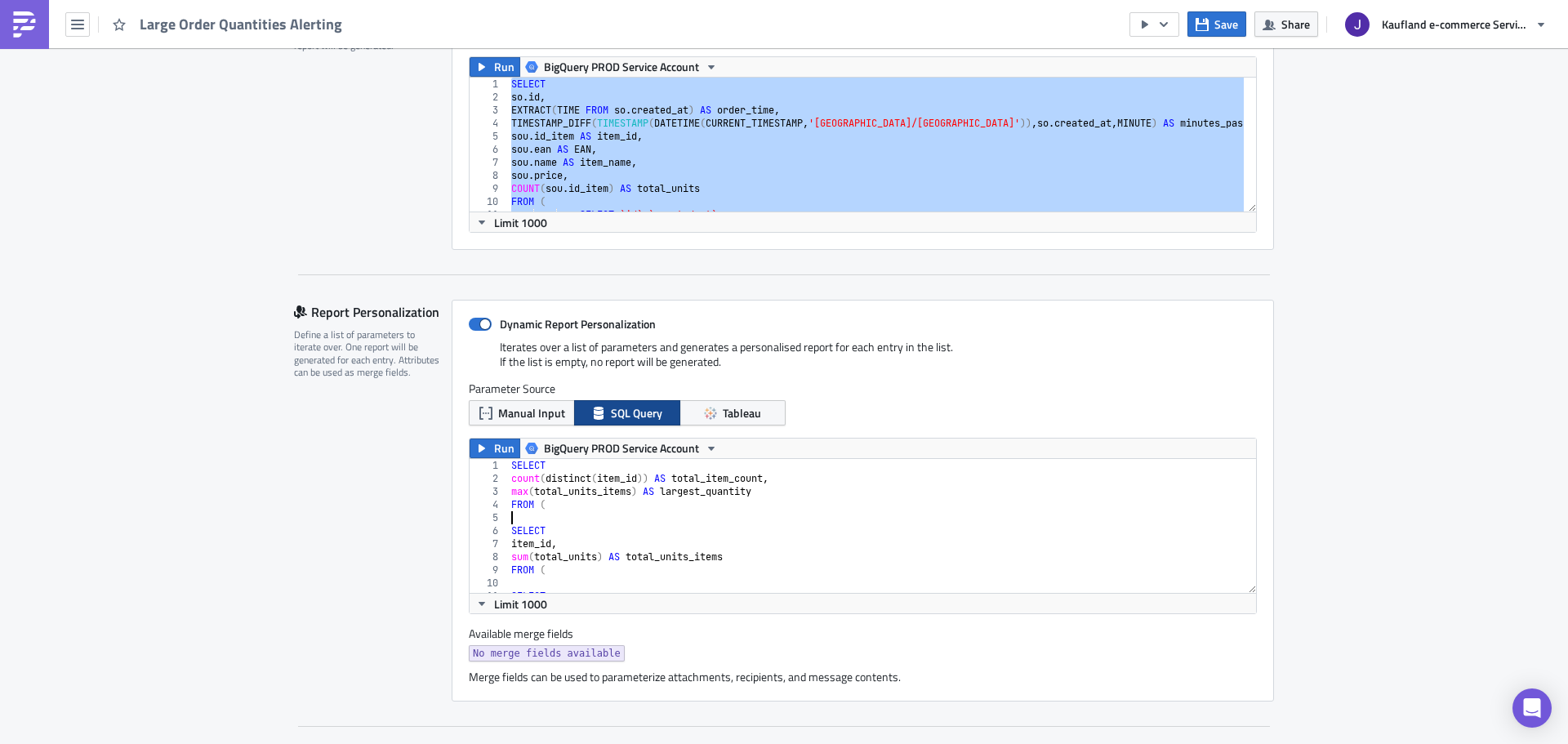
type textarea "GROUP BY item_id )"
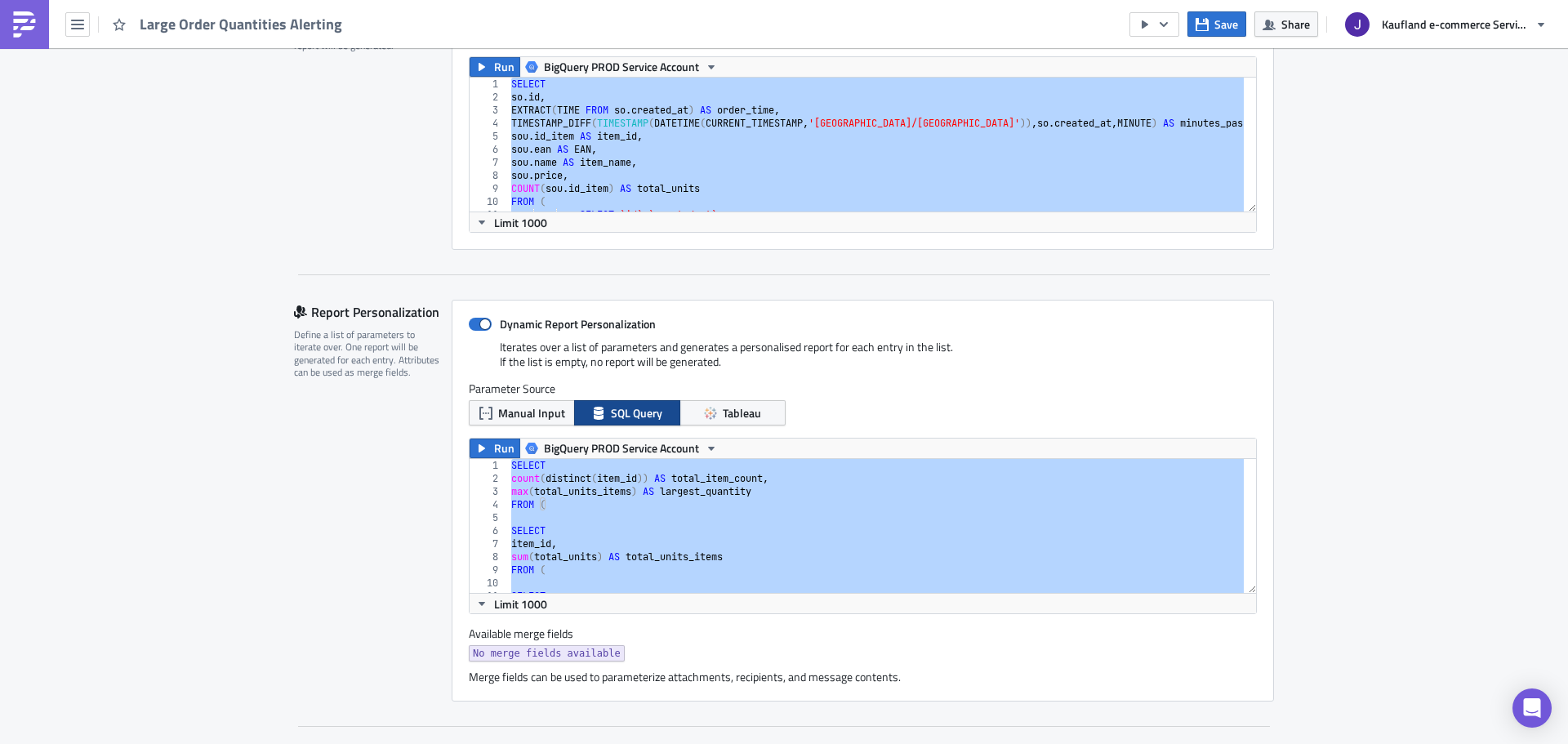
click at [727, 224] on div "Limit 1000" at bounding box center [863, 222] width 787 height 20
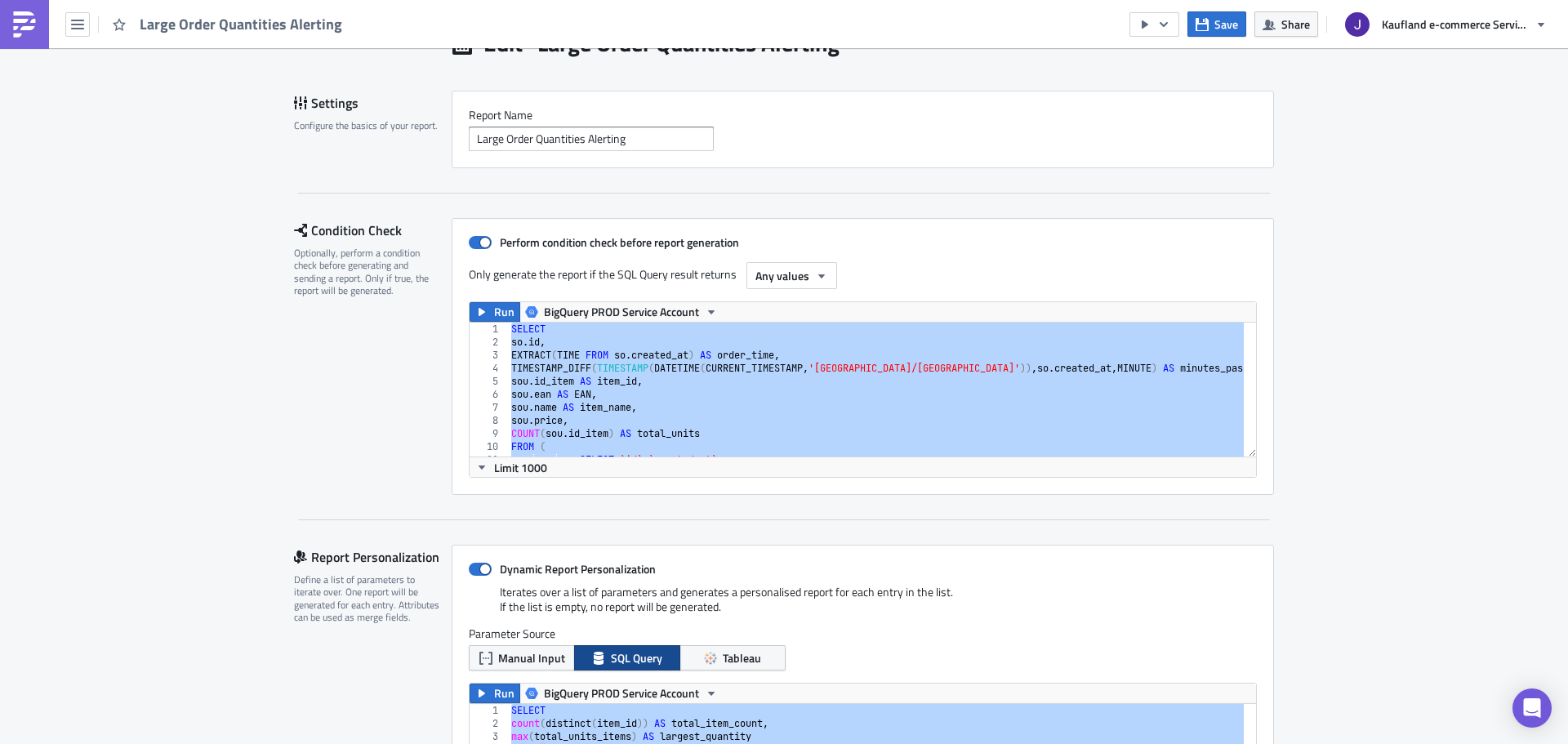
click at [676, 391] on div "SELECT so . id , EXTRACT ( TIME FROM so . created_at ) AS order_time , TIMESTAM…" at bounding box center [877, 389] width 736 height 134
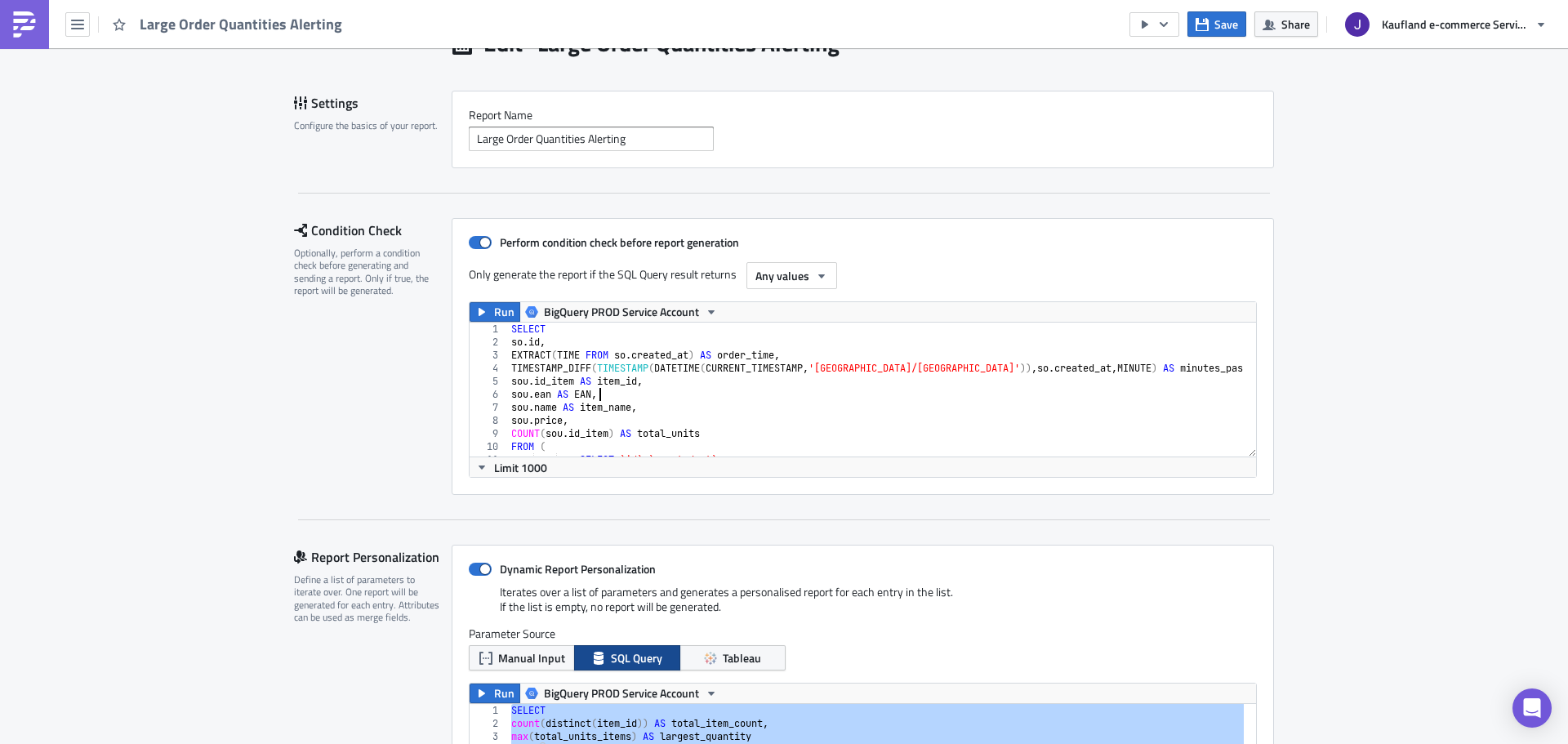
type textarea "GROUP BY 1,2,3,4,5,6,7 ORDER BY sou.id_item, order_time ASC"
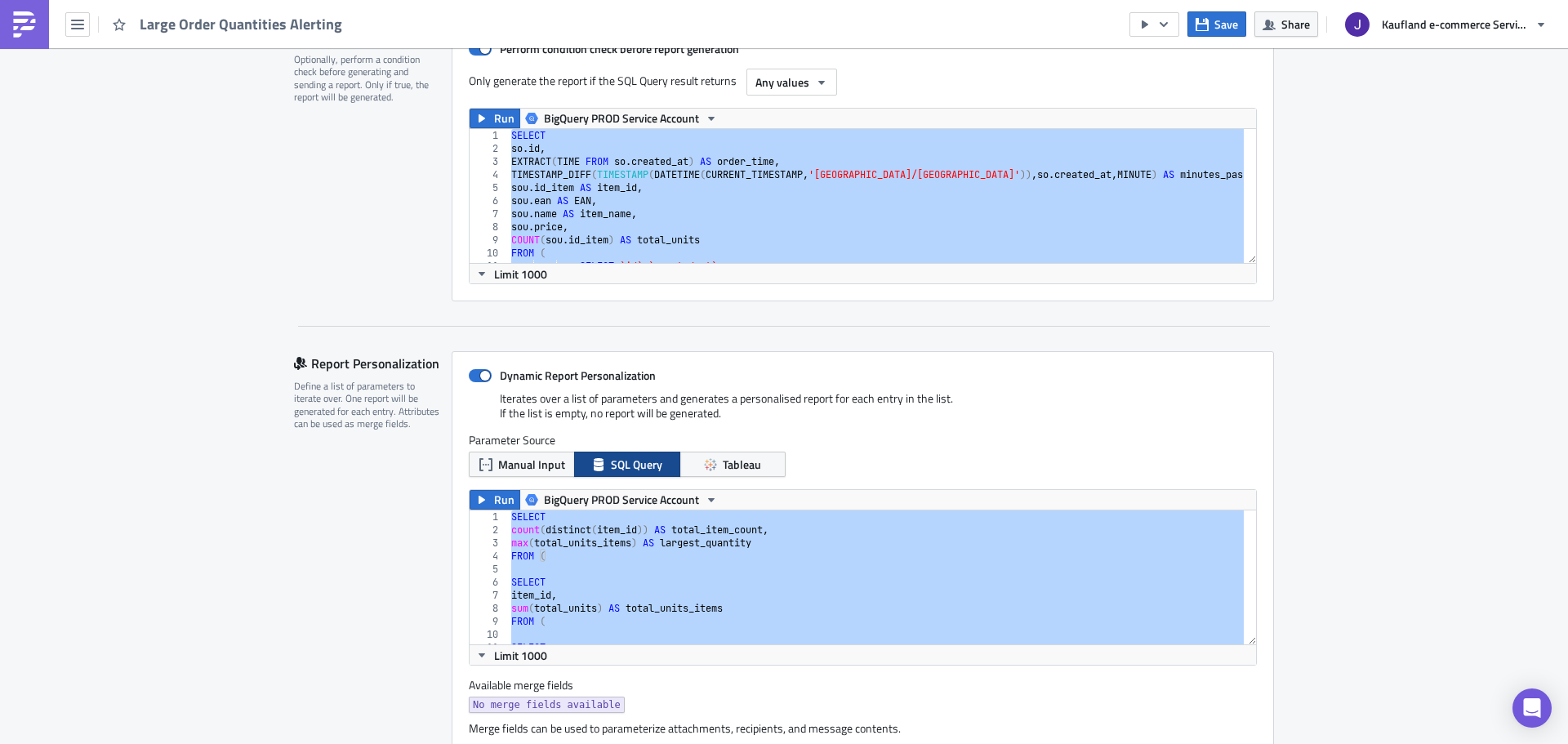
scroll to position [409, 0]
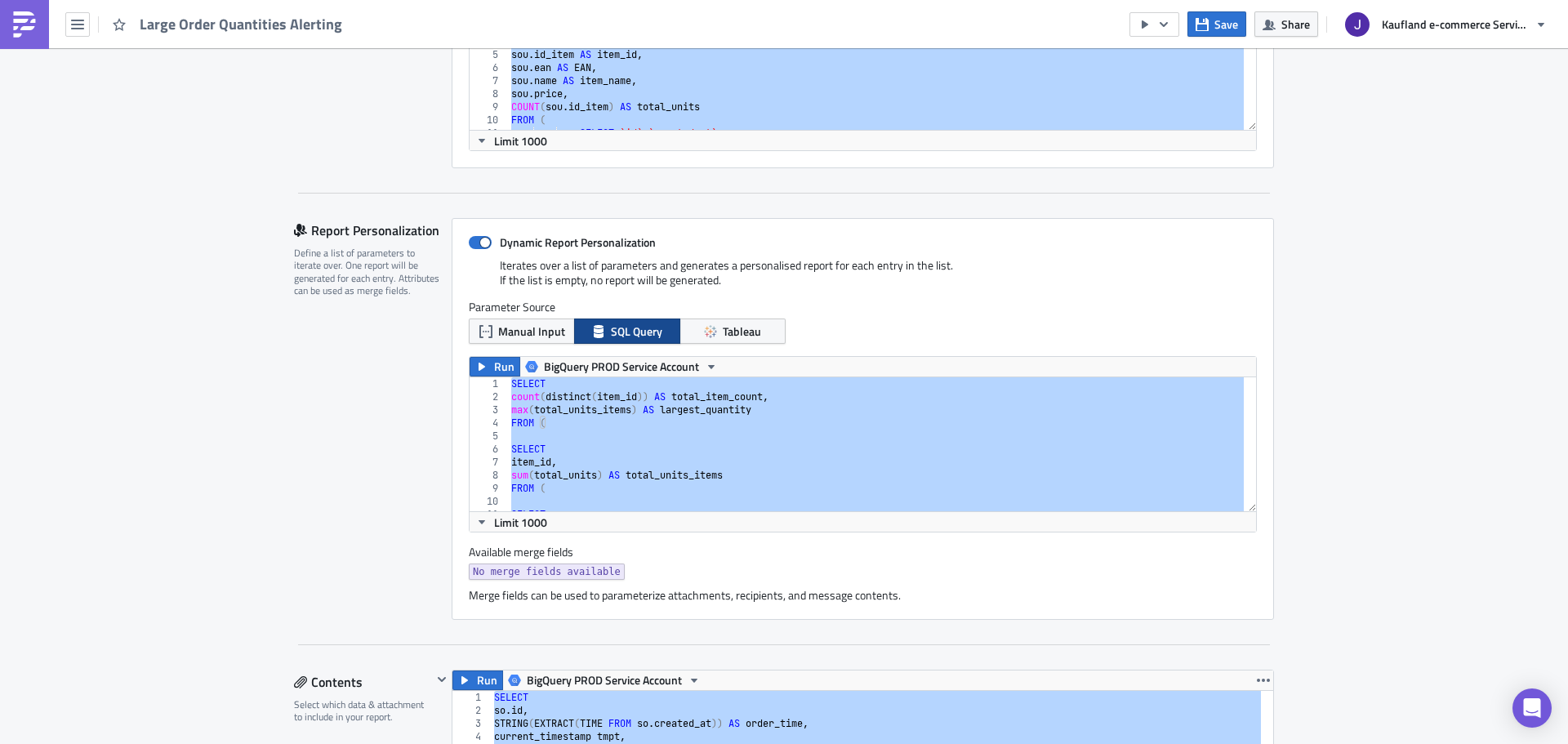
click at [572, 444] on div "SELECT count ( distinct ( item_id )) AS total_item_count , max ( total_units_it…" at bounding box center [877, 444] width 736 height 134
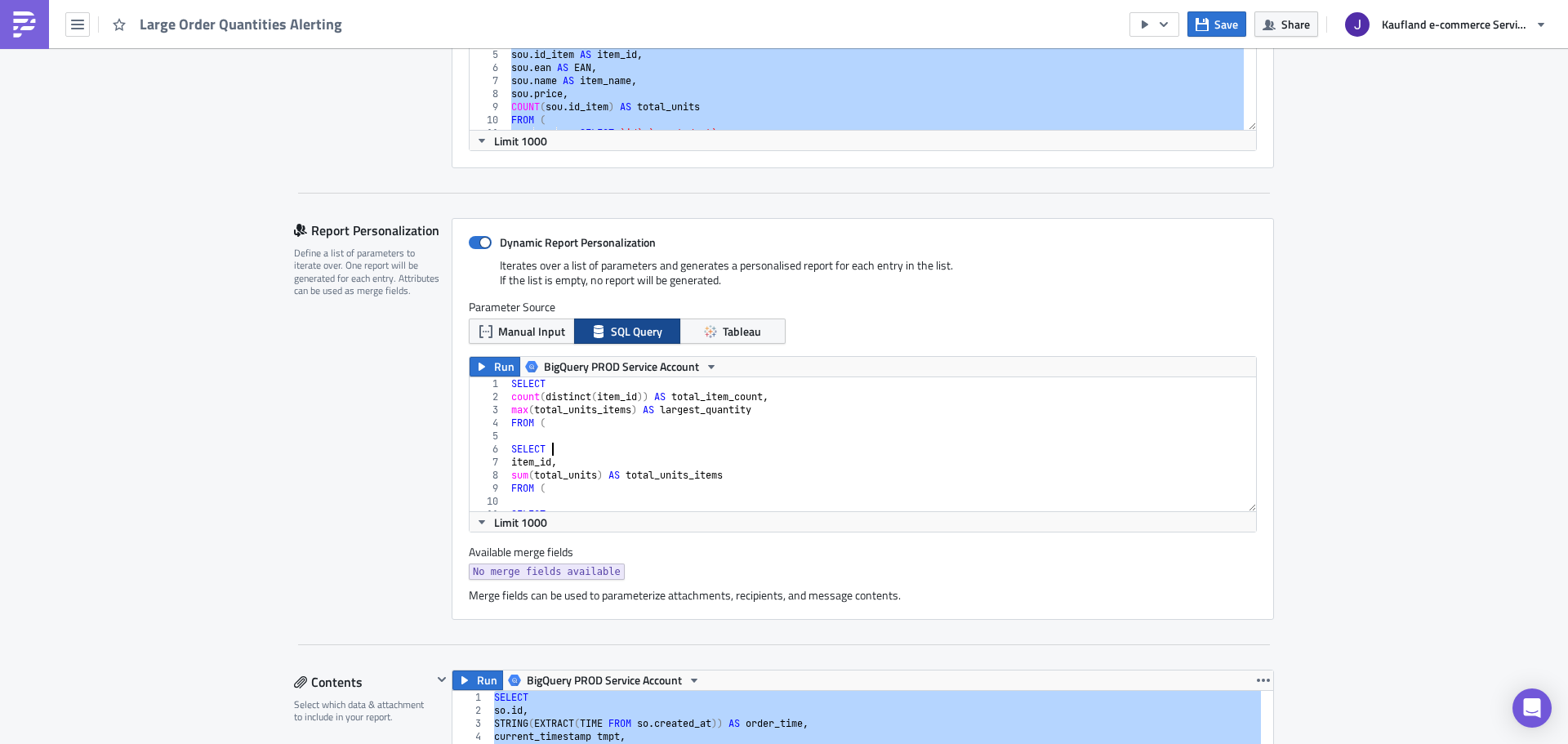
type textarea "GROUP BY item_id )"
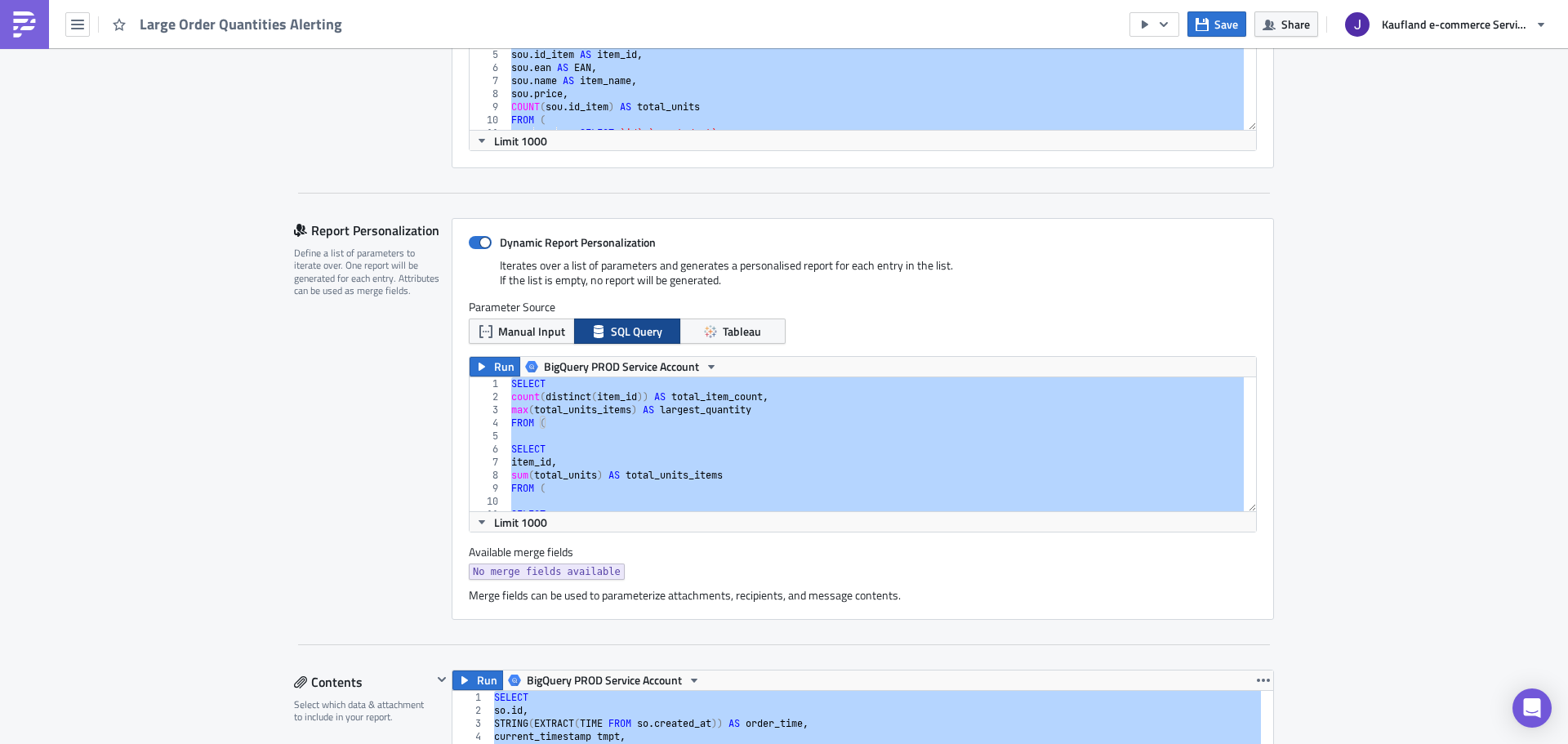
click at [308, 465] on div "Report Personalization Define a list of parameters to iterate over. One report …" at bounding box center [373, 419] width 158 height 402
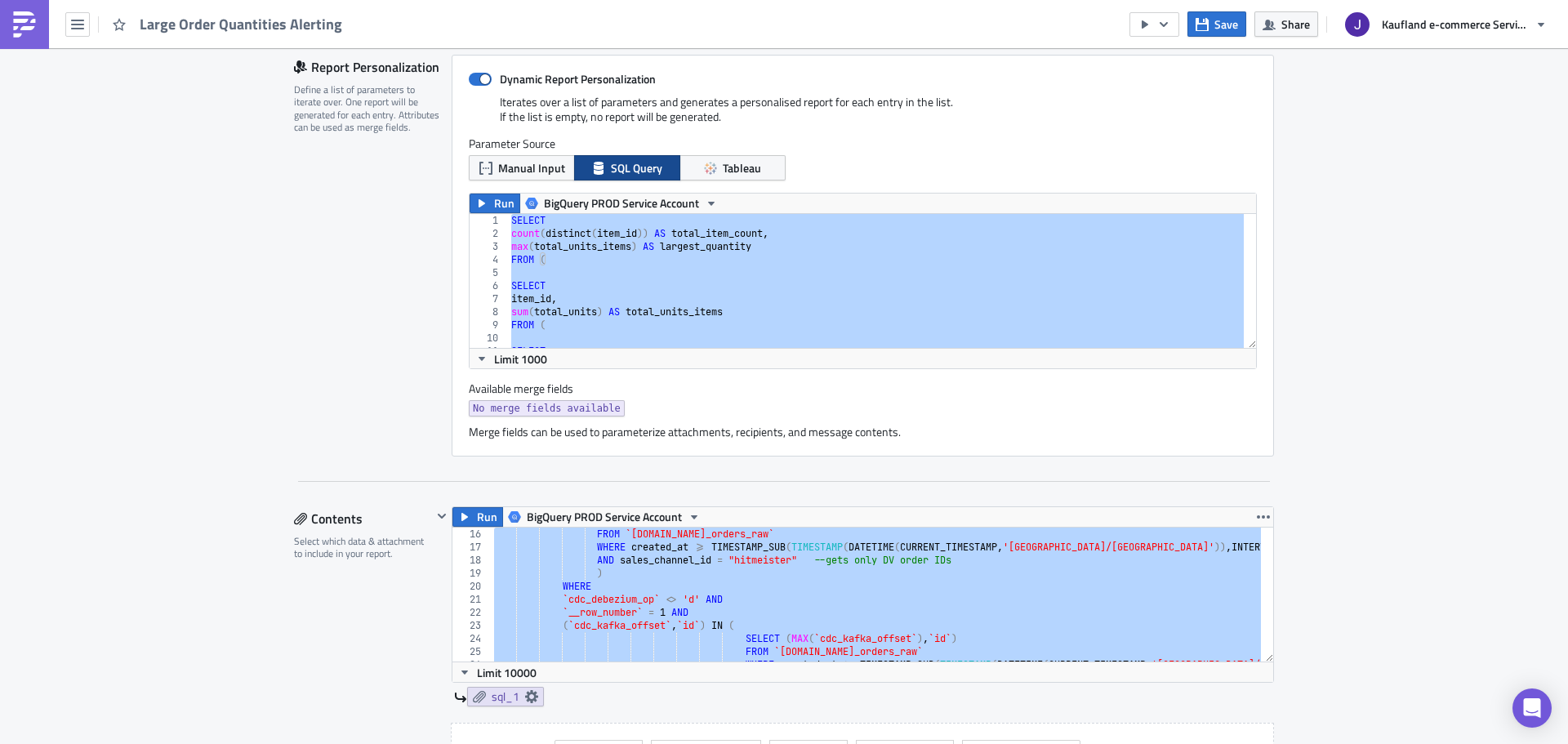
scroll to position [0, 0]
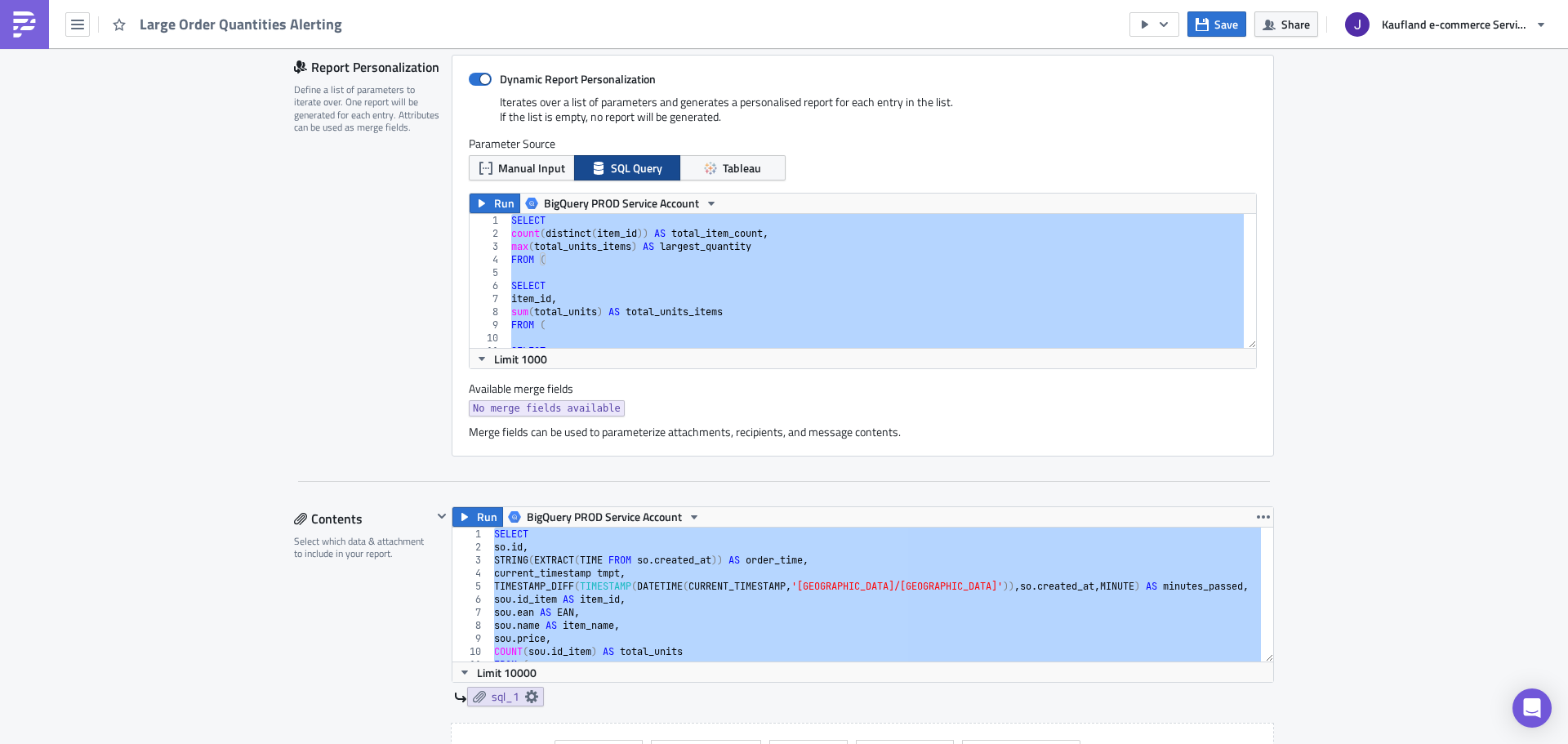
click at [604, 568] on div "SELECT so . id , STRING ( EXTRACT ( TIME FROM so . created_at )) AS order_time …" at bounding box center [876, 595] width 770 height 134
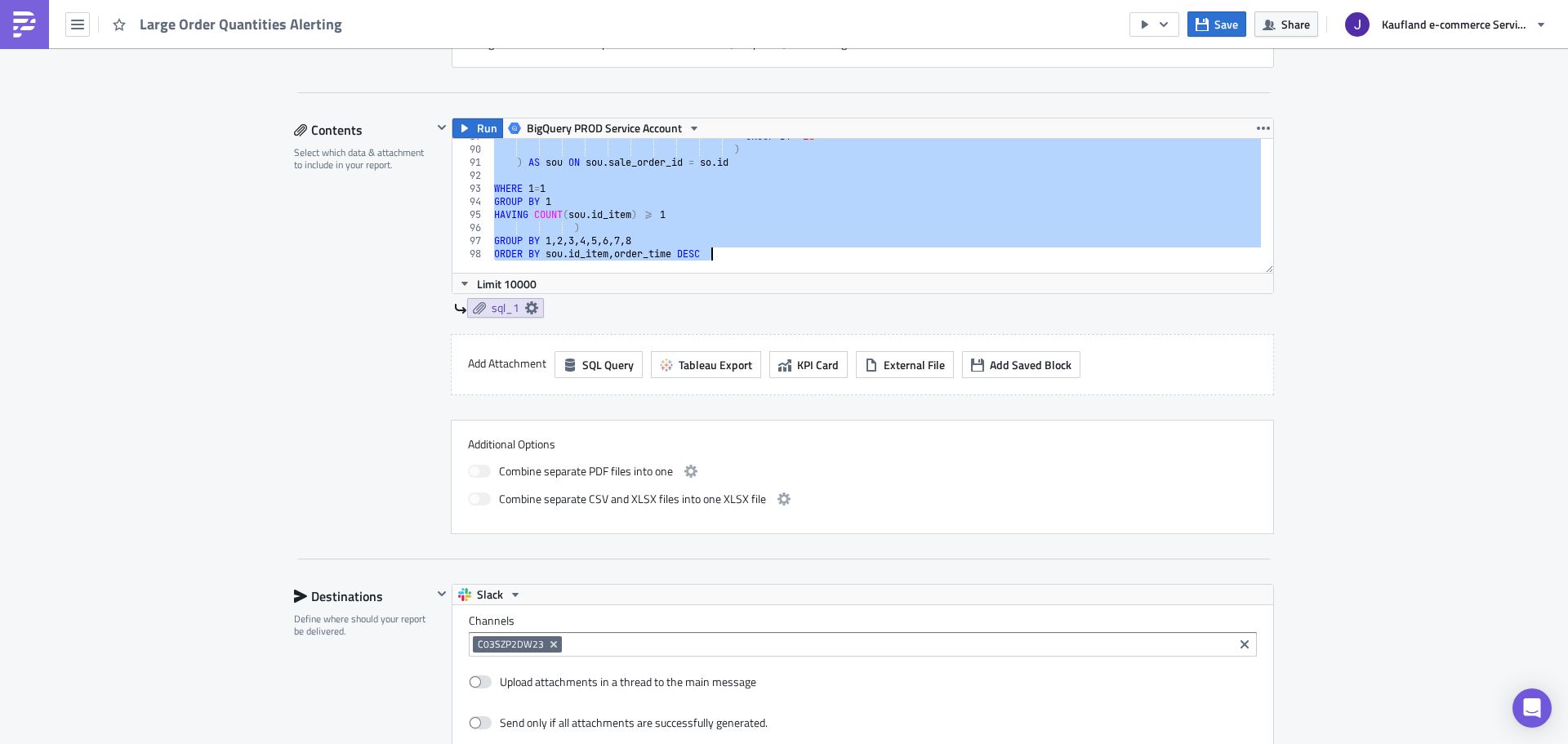
scroll to position [927, 0]
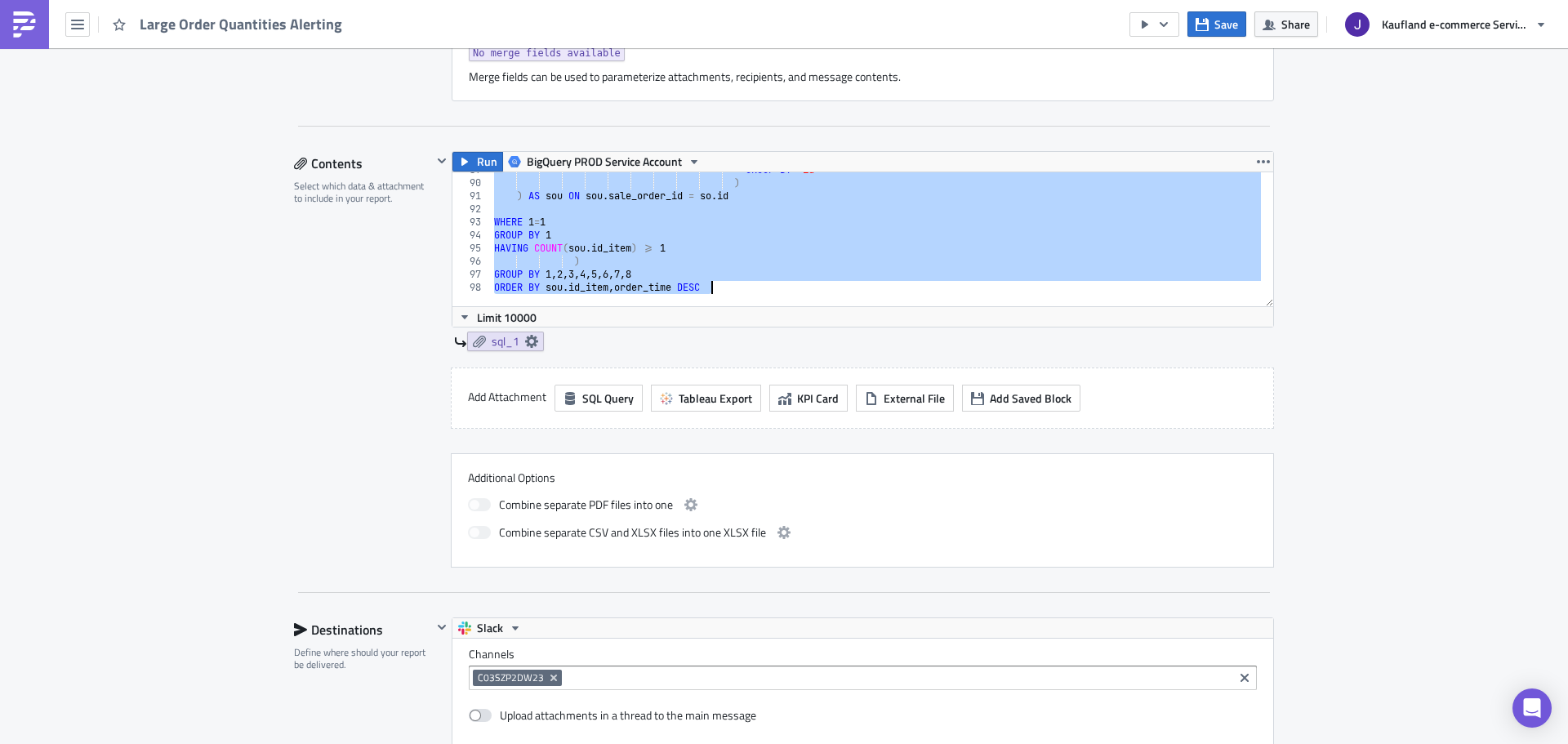
drag, startPoint x: 491, startPoint y: 457, endPoint x: 664, endPoint y: 574, distance: 208.8
click at [672, 585] on div "Contents Select which data & attachment to include in your report. Run BigQuery…" at bounding box center [784, 372] width 980 height 442
click at [574, 219] on div "GROUP BY `id` ) ) AS sou ON sou . sale_order_id = so . id WHERE 1 = 1 GROUP BY …" at bounding box center [876, 239] width 770 height 134
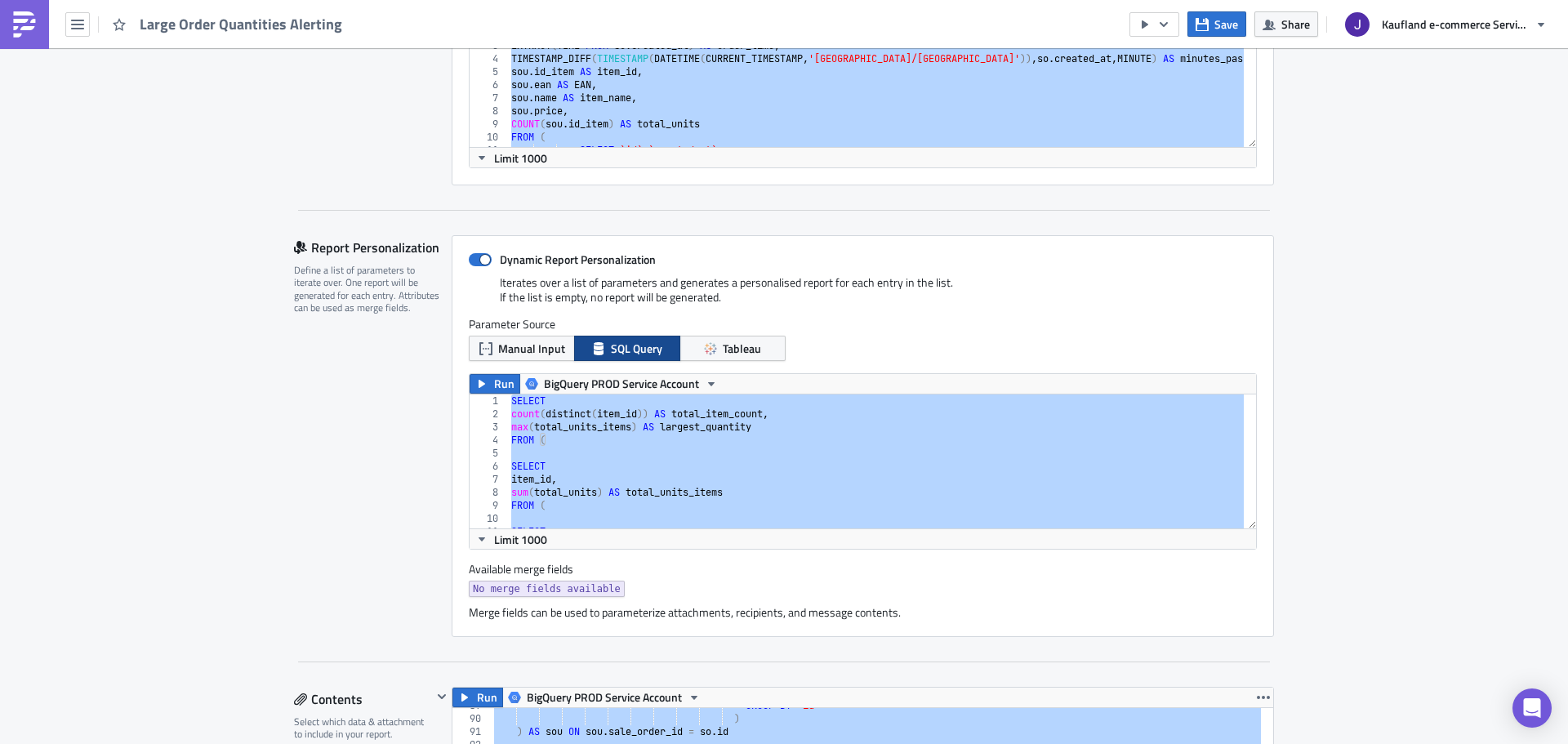
scroll to position [0, 0]
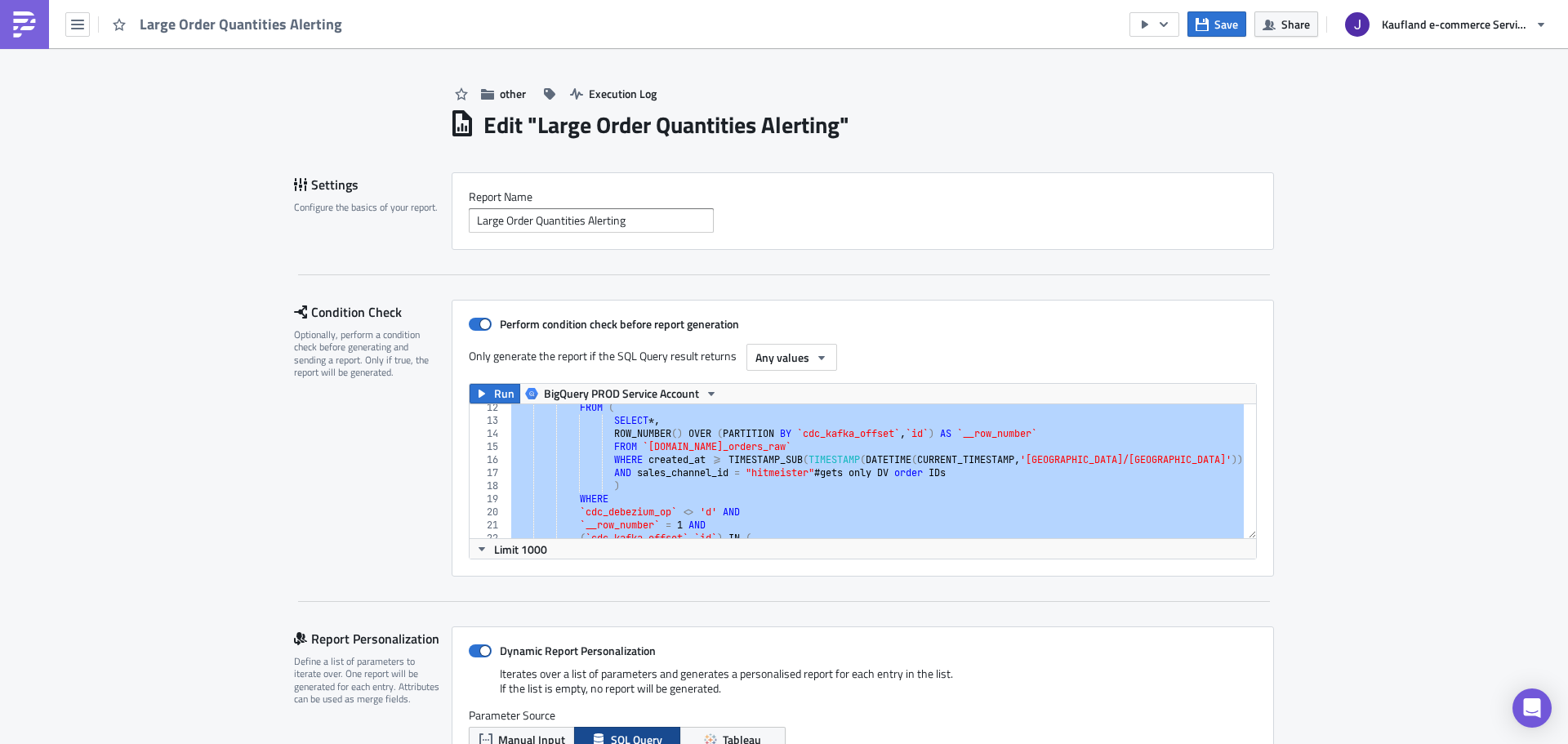
scroll to position [148, 0]
click at [326, 468] on div "Condition Check Optionally, perform a condition check before generating and sen…" at bounding box center [373, 438] width 158 height 277
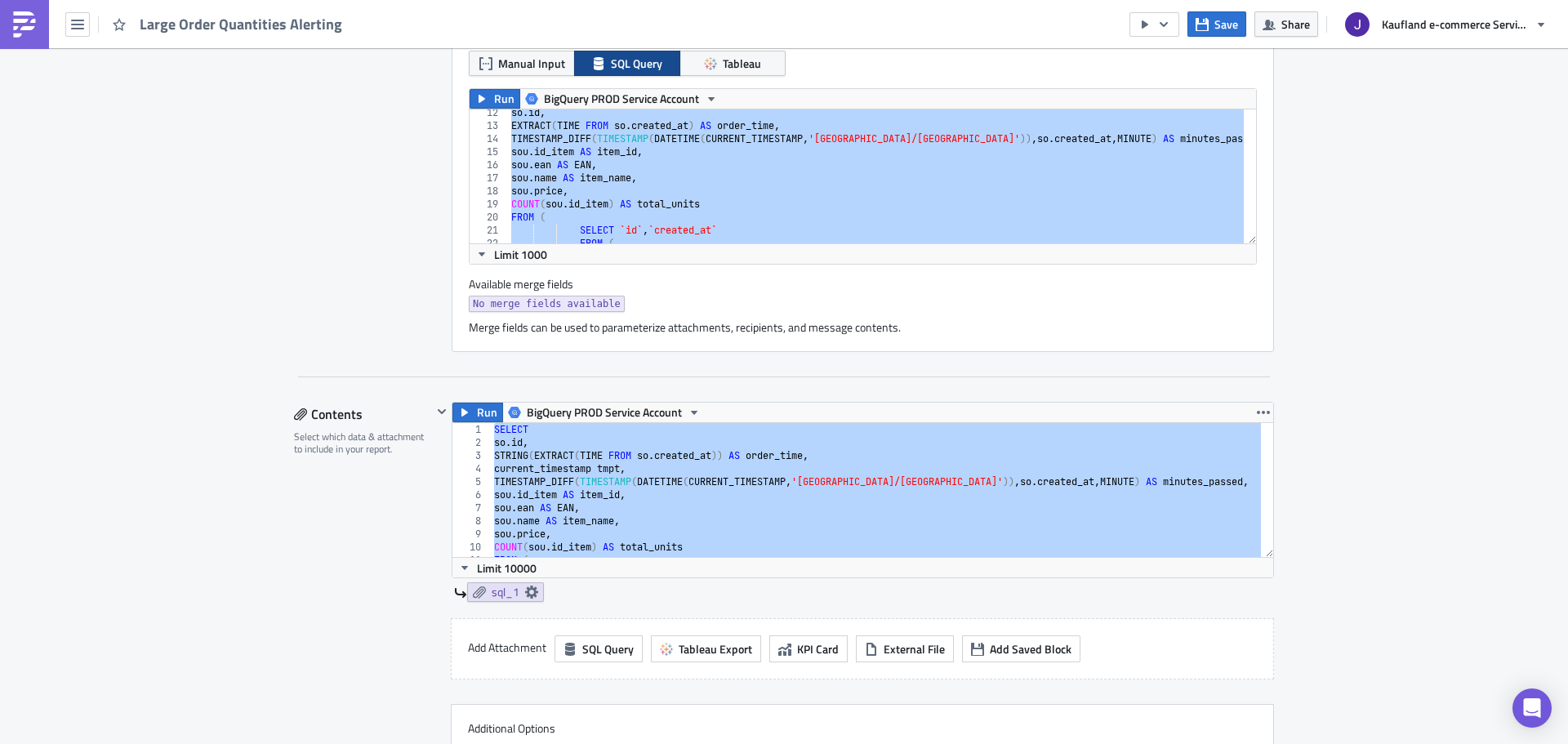
scroll to position [736, 0]
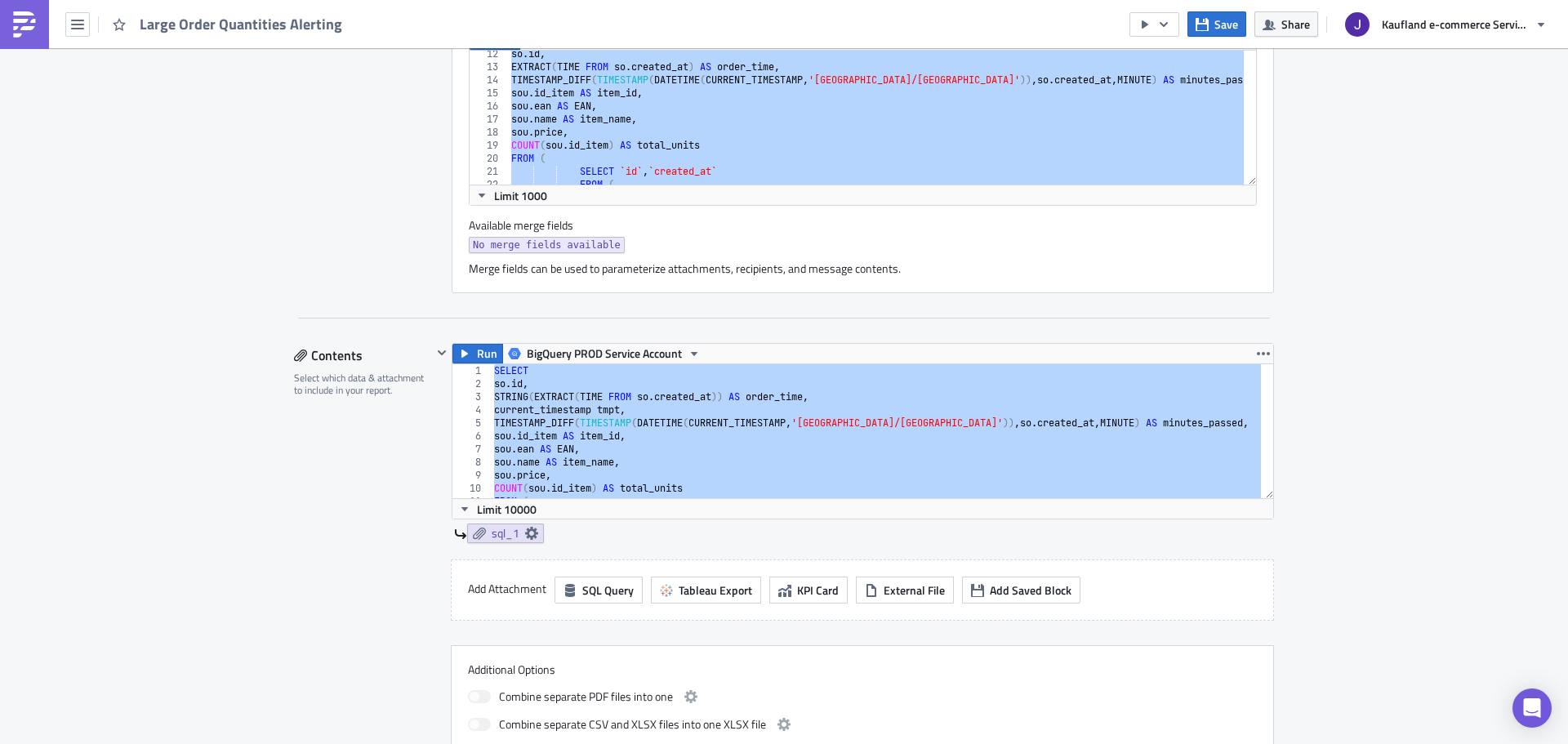
click at [546, 420] on div "SELECT so . id , STRING ( EXTRACT ( TIME FROM so . created_at )) AS order_time …" at bounding box center [876, 432] width 770 height 134
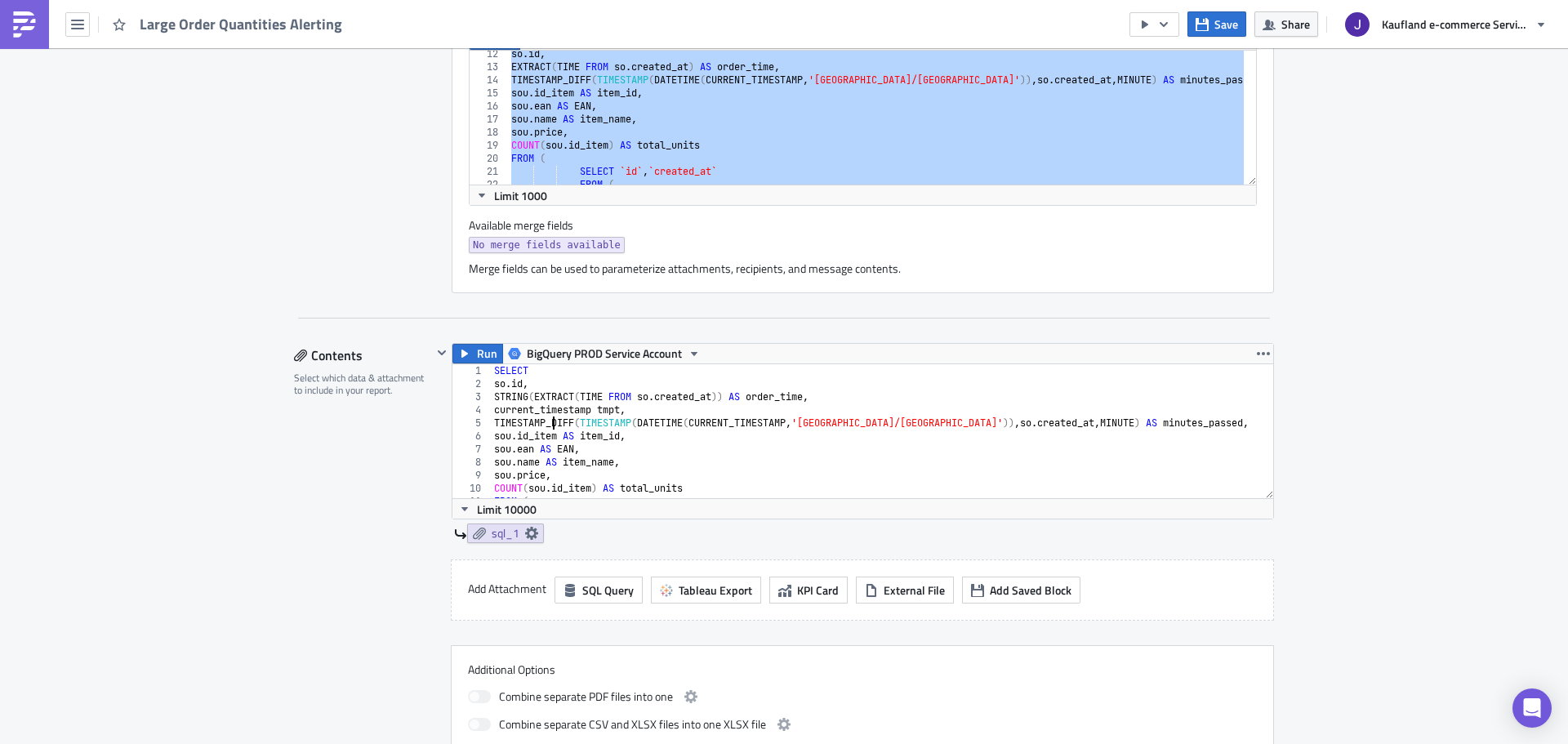
type textarea "GROUP BY 1,2,3,4,5,6,7,8 ORDER BY sou.id_item, order_time DESC"
